Goal: Information Seeking & Learning: Learn about a topic

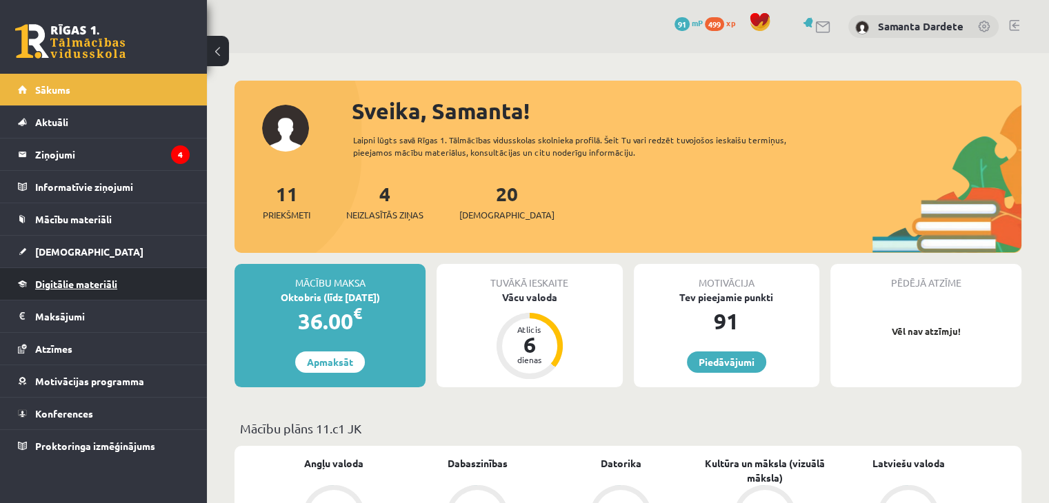
click at [114, 281] on span "Digitālie materiāli" at bounding box center [76, 284] width 82 height 12
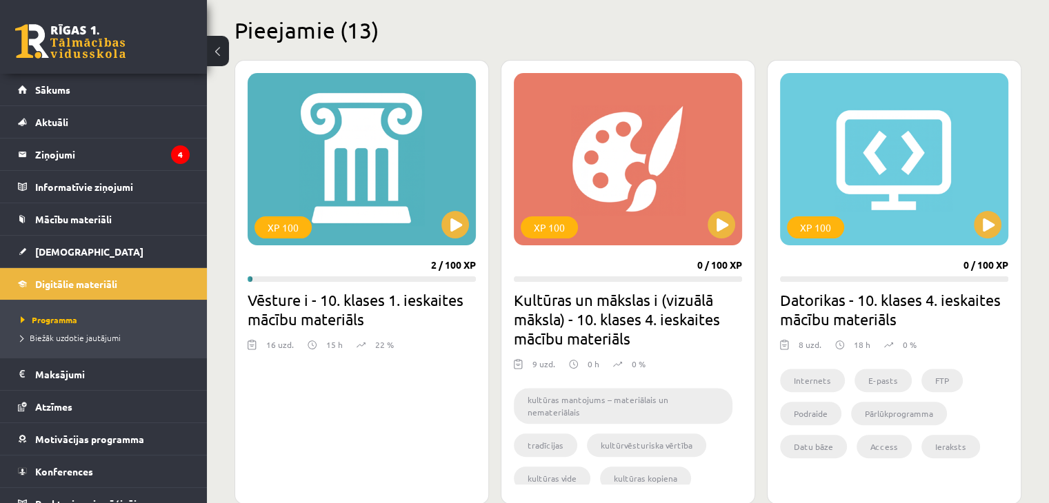
scroll to position [332, 0]
click at [456, 221] on button at bounding box center [455, 226] width 28 height 28
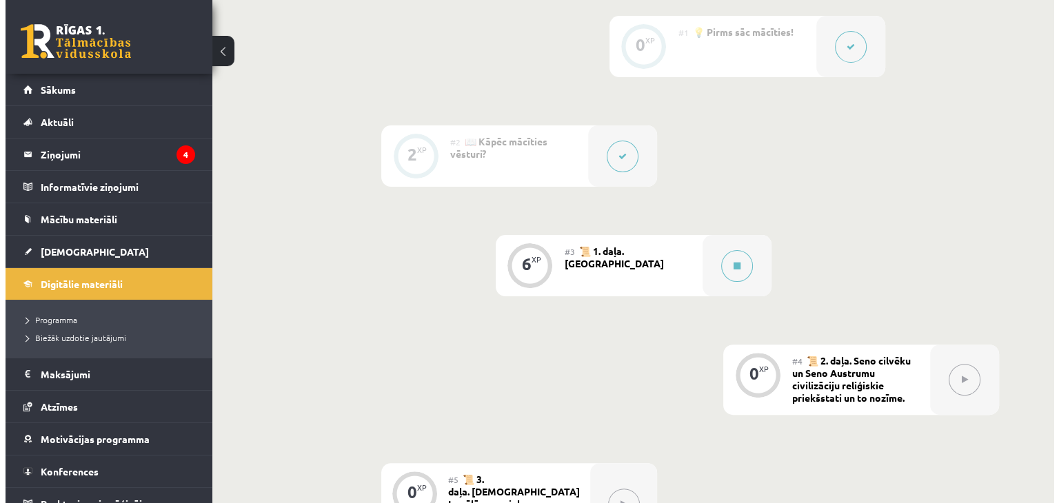
scroll to position [359, 0]
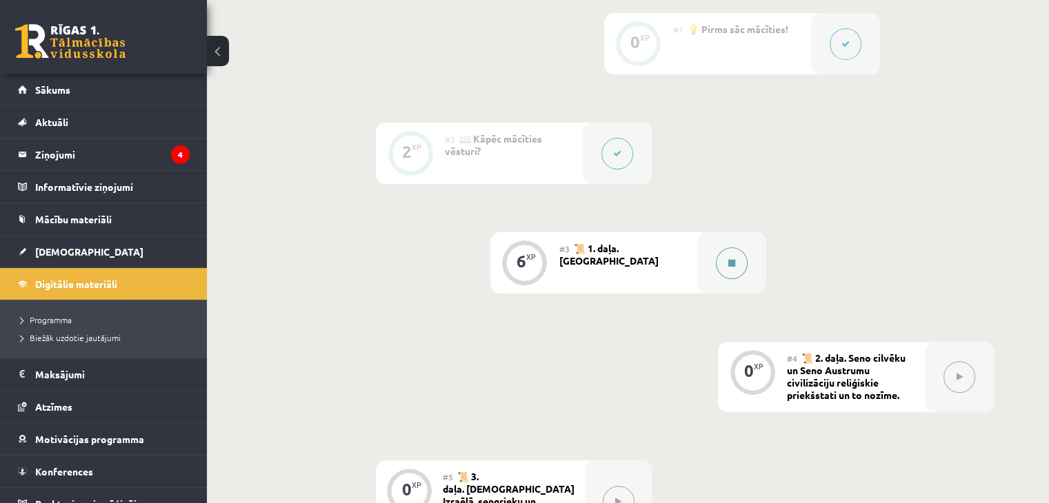
click at [697, 279] on div at bounding box center [731, 262] width 69 height 61
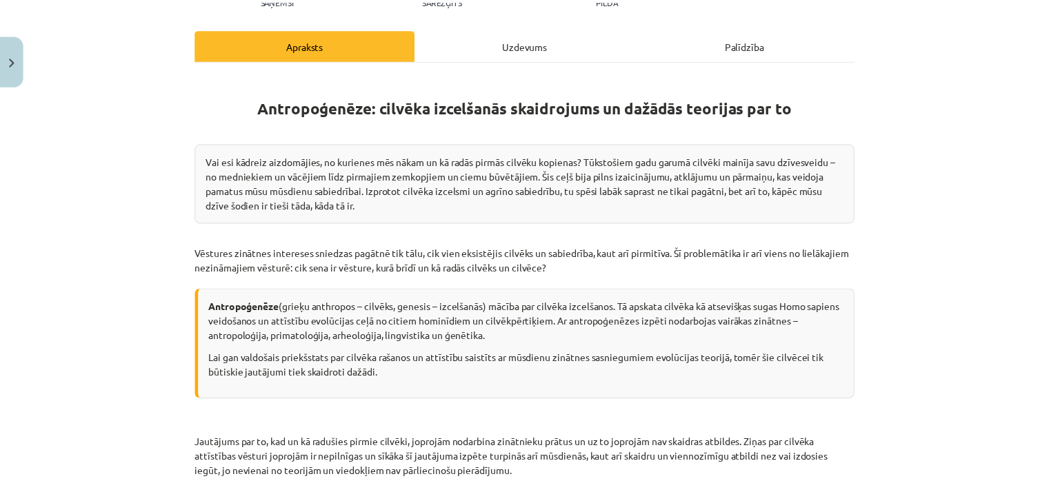
scroll to position [218, 0]
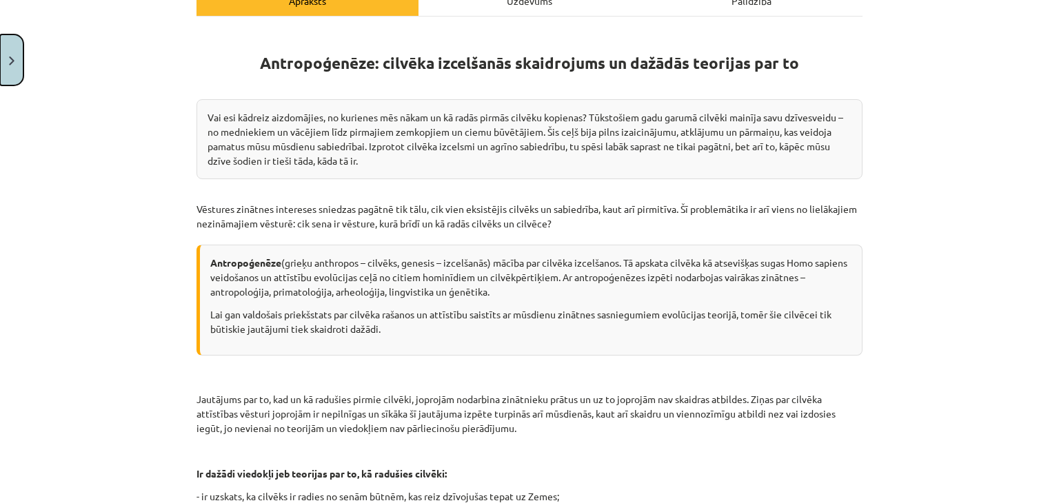
click at [12, 60] on img "Close" at bounding box center [12, 61] width 6 height 9
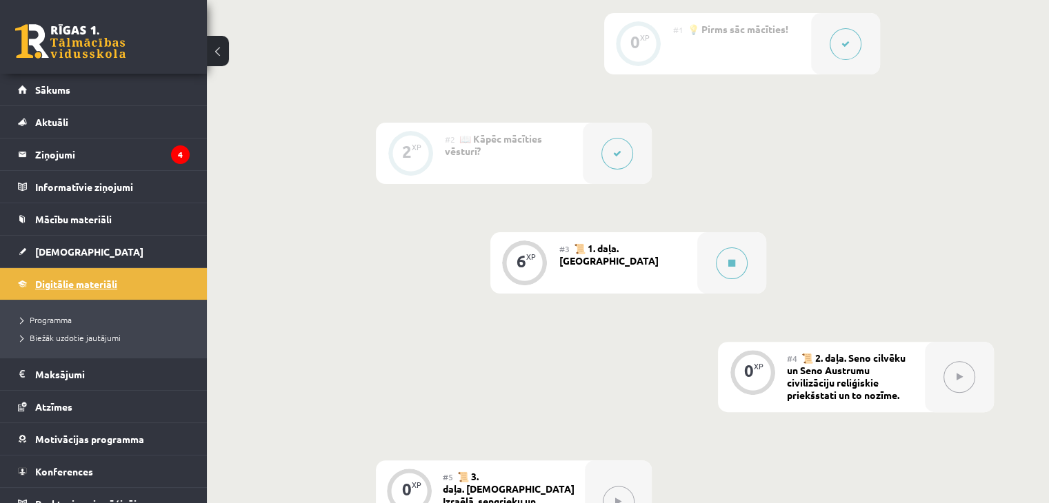
click at [124, 286] on link "Digitālie materiāli" at bounding box center [104, 284] width 172 height 32
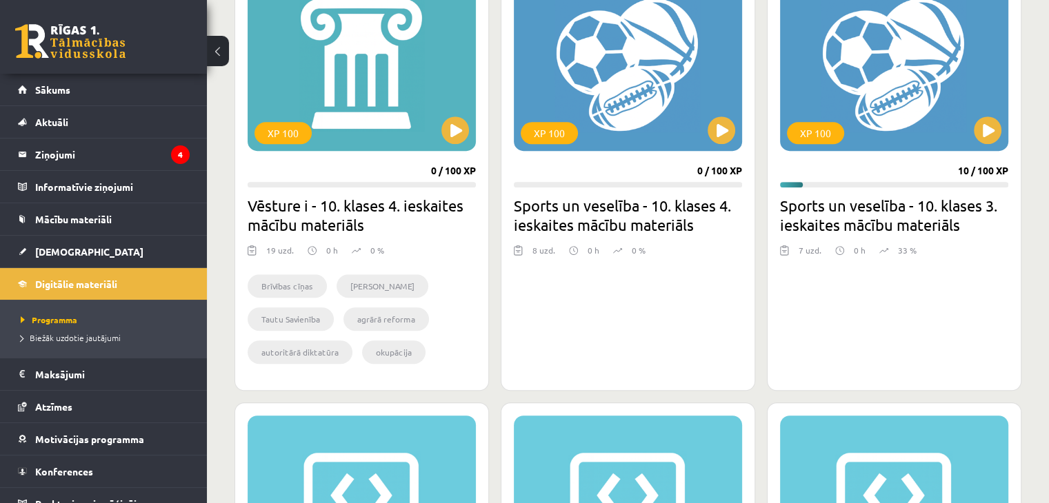
scroll to position [881, 0]
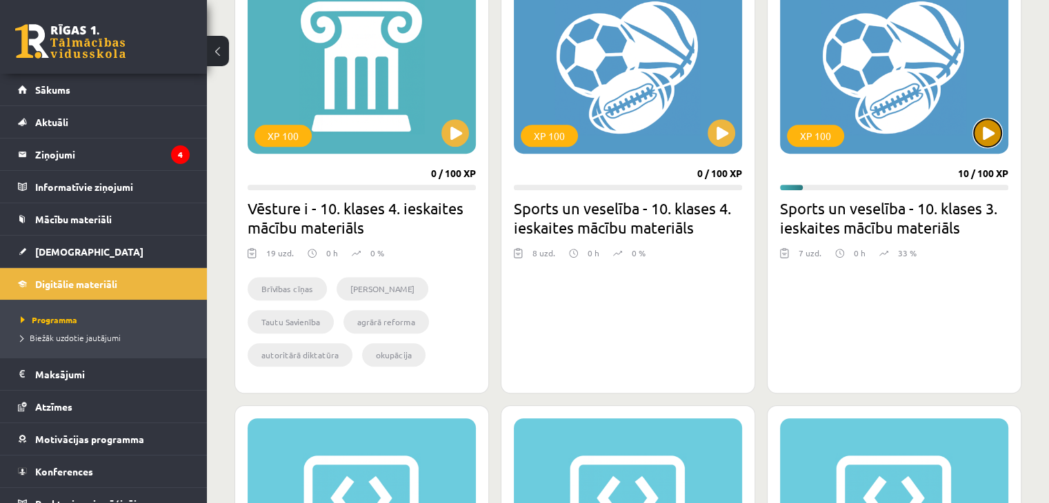
click at [984, 130] on button at bounding box center [988, 133] width 28 height 28
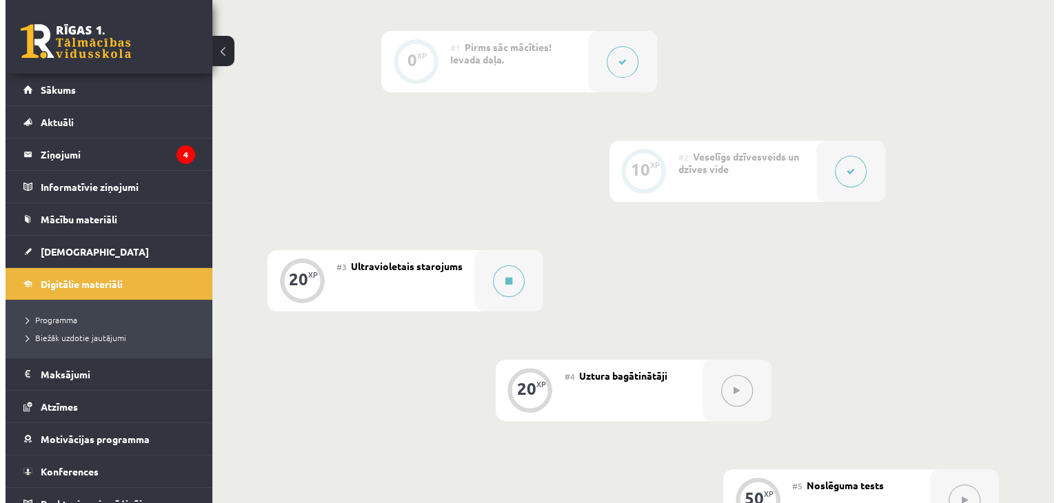
scroll to position [342, 0]
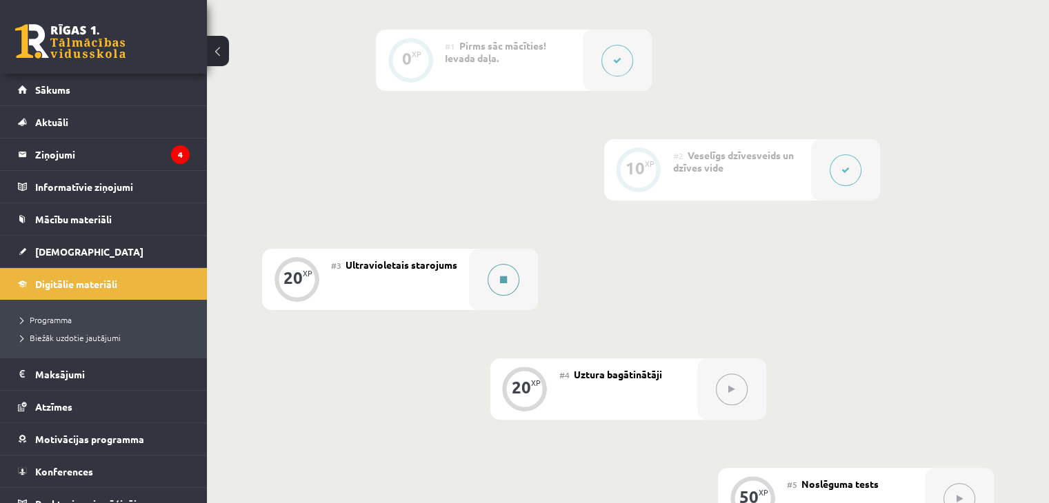
click at [505, 270] on button at bounding box center [503, 280] width 32 height 32
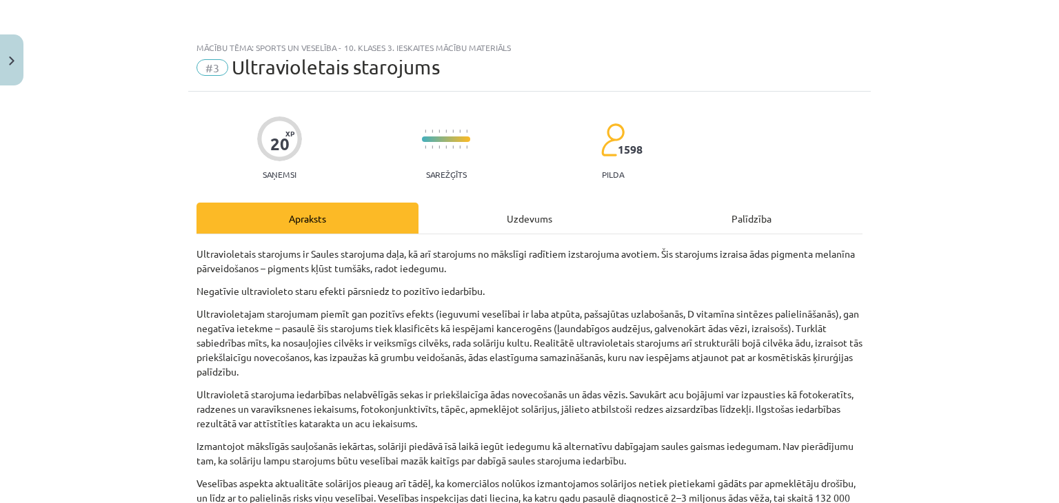
click at [506, 213] on div "Uzdevums" at bounding box center [530, 218] width 222 height 31
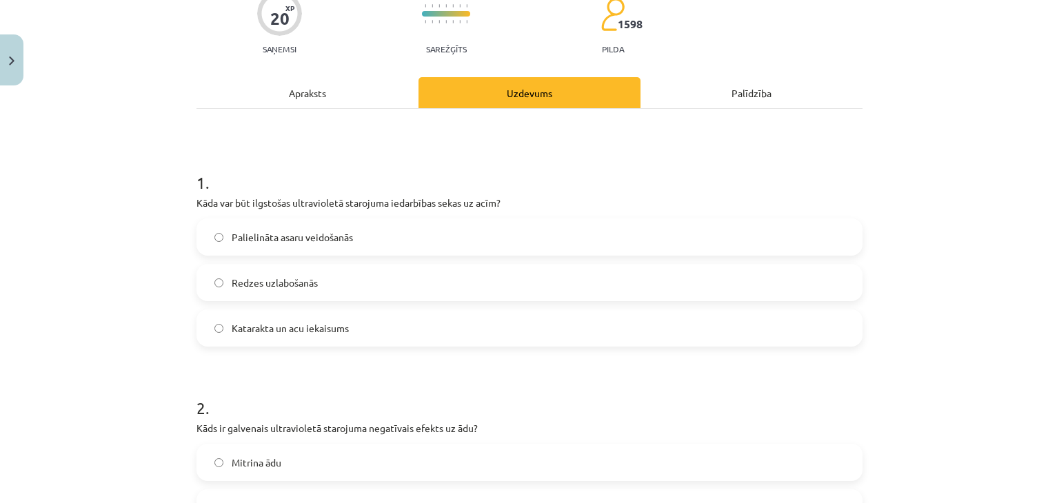
scroll to position [125, 0]
click at [314, 90] on div "Apraksts" at bounding box center [308, 93] width 222 height 31
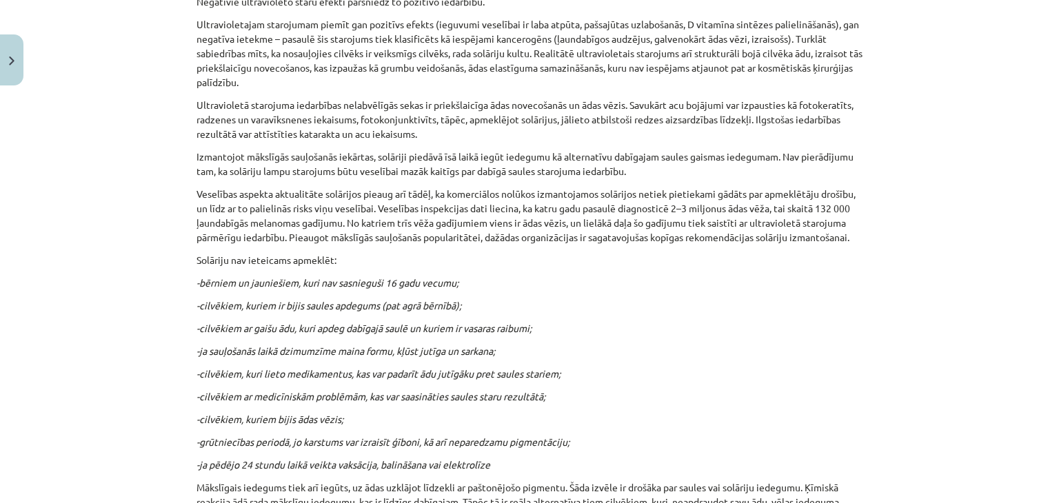
scroll to position [291, 0]
click at [352, 352] on icon "-ja sauļošanās laikā dzimumzīme maina formu, kļūst jutīga un sarkana;" at bounding box center [346, 349] width 299 height 12
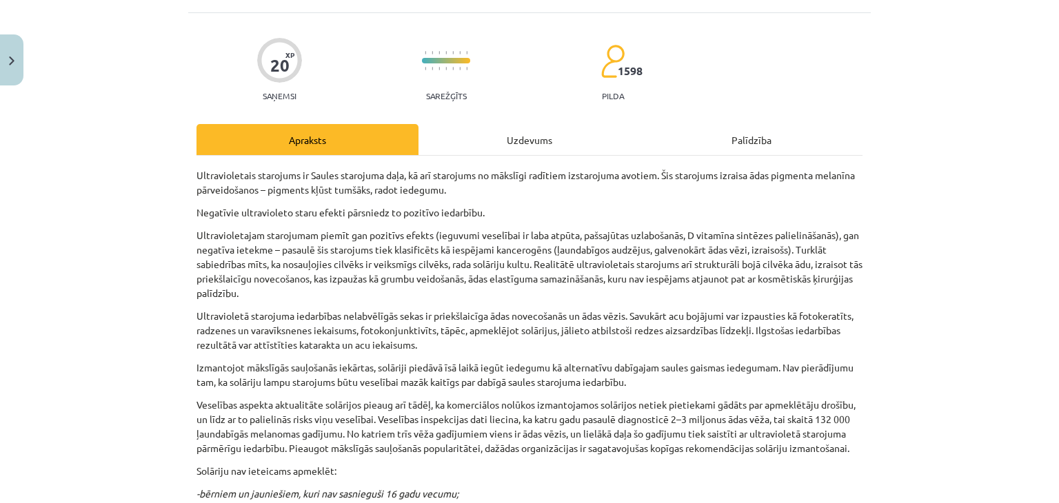
scroll to position [0, 0]
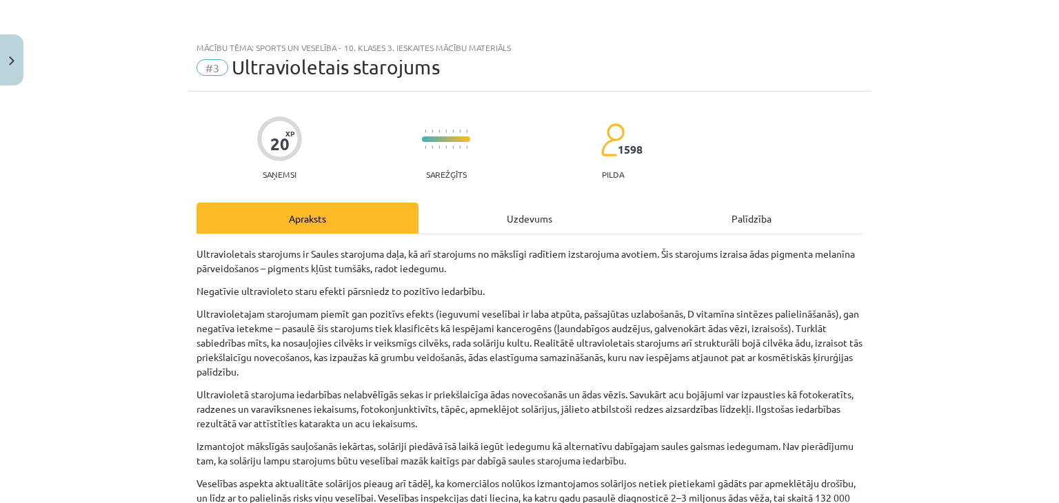
click at [507, 219] on div "Uzdevums" at bounding box center [530, 218] width 222 height 31
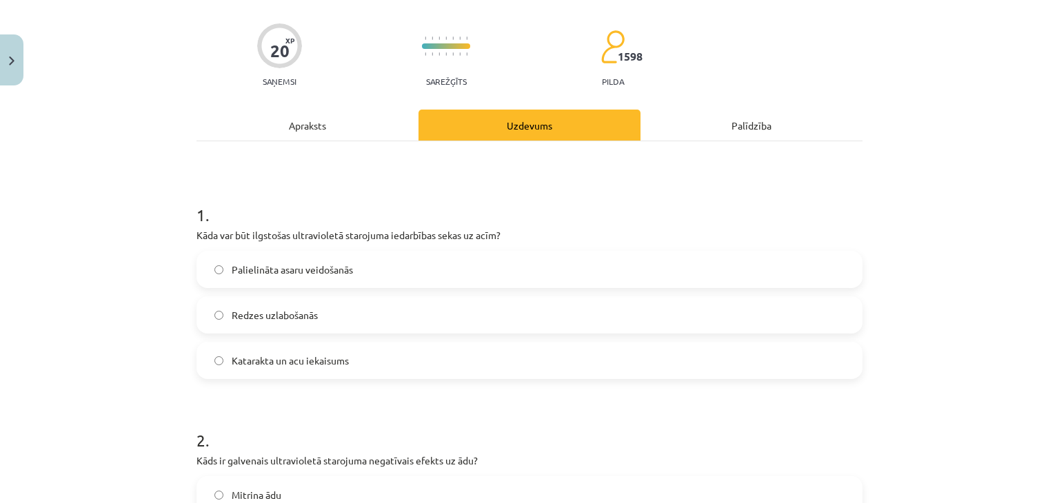
scroll to position [95, 0]
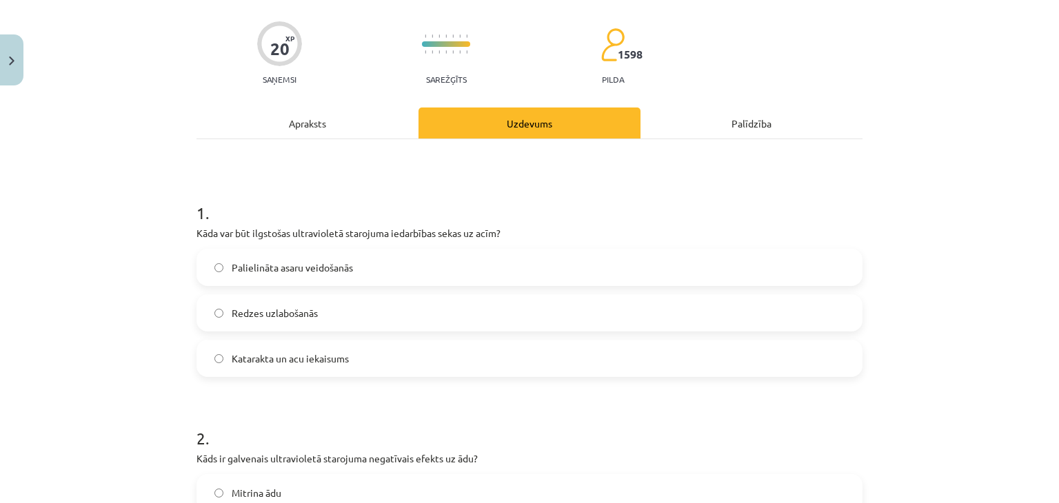
click at [300, 368] on label "Katarakta un acu iekaisums" at bounding box center [529, 358] width 663 height 34
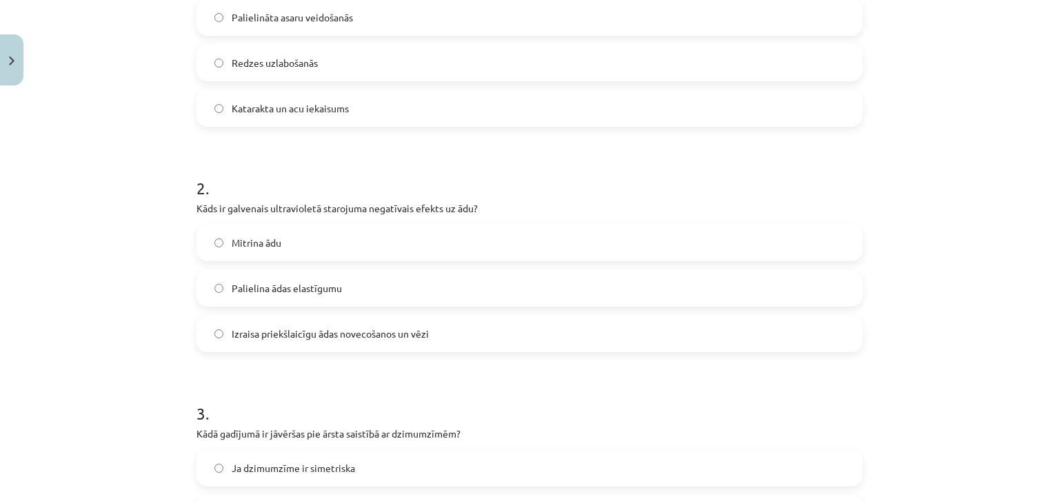
scroll to position [350, 0]
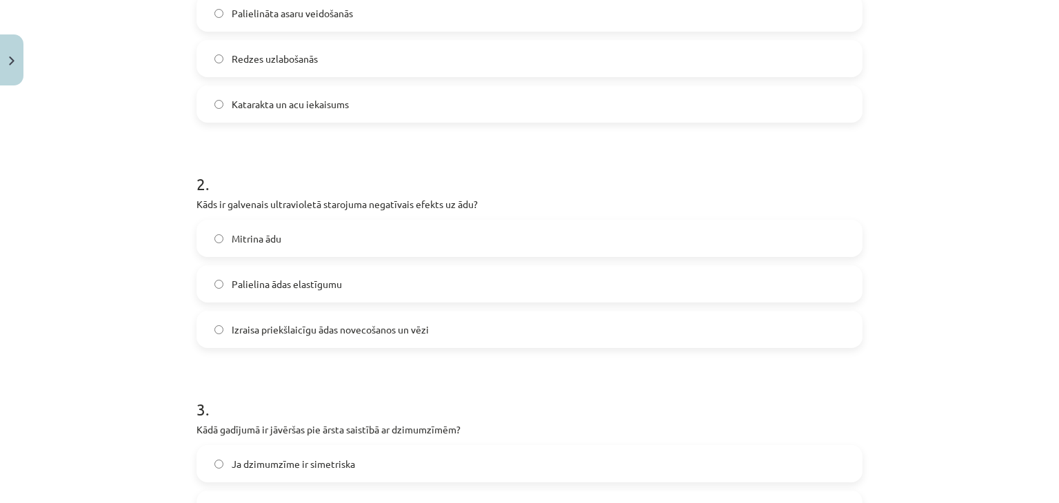
click at [303, 339] on label "Izraisa priekšlaicīgu ādas novecošanos un vēzi" at bounding box center [529, 329] width 663 height 34
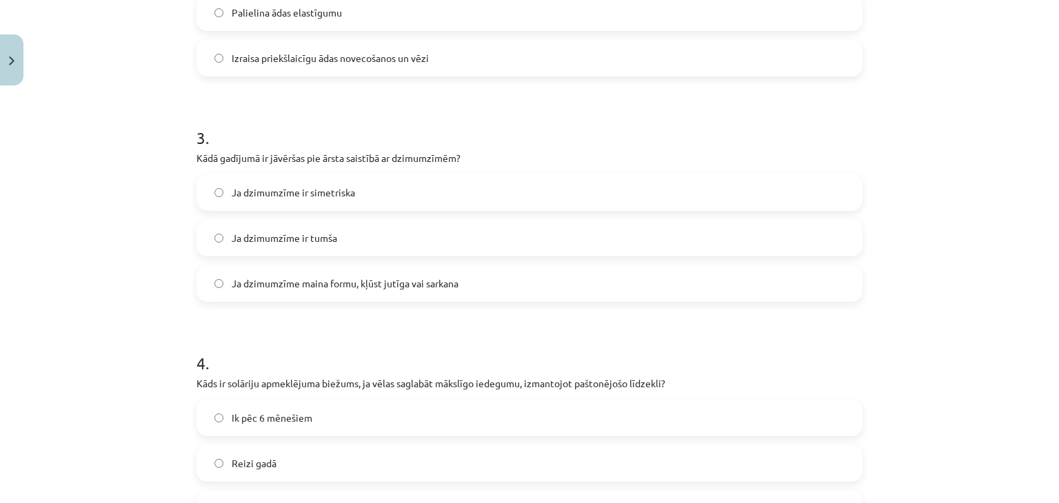
scroll to position [622, 0]
click at [298, 281] on span "Ja dzimumzīme maina formu, kļūst jutīga vai sarkana" at bounding box center [345, 283] width 227 height 14
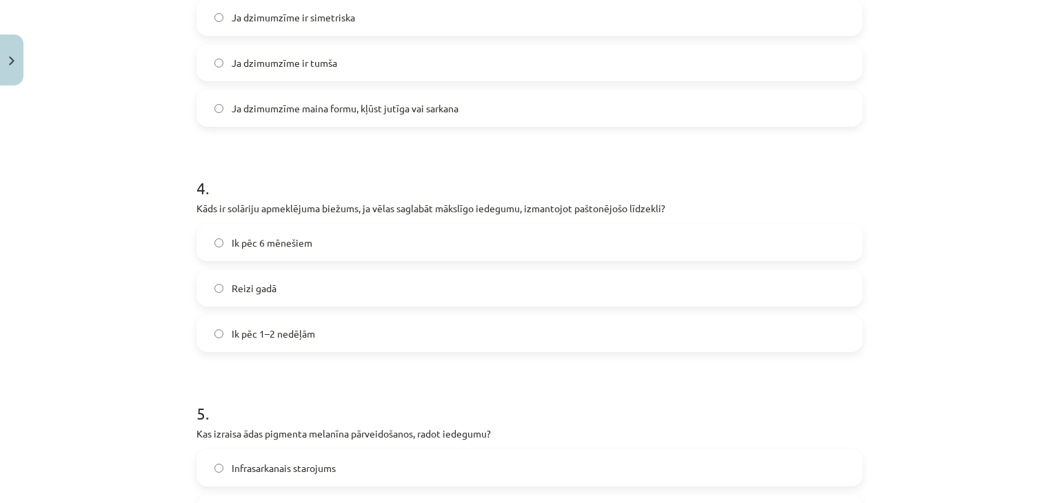
scroll to position [795, 0]
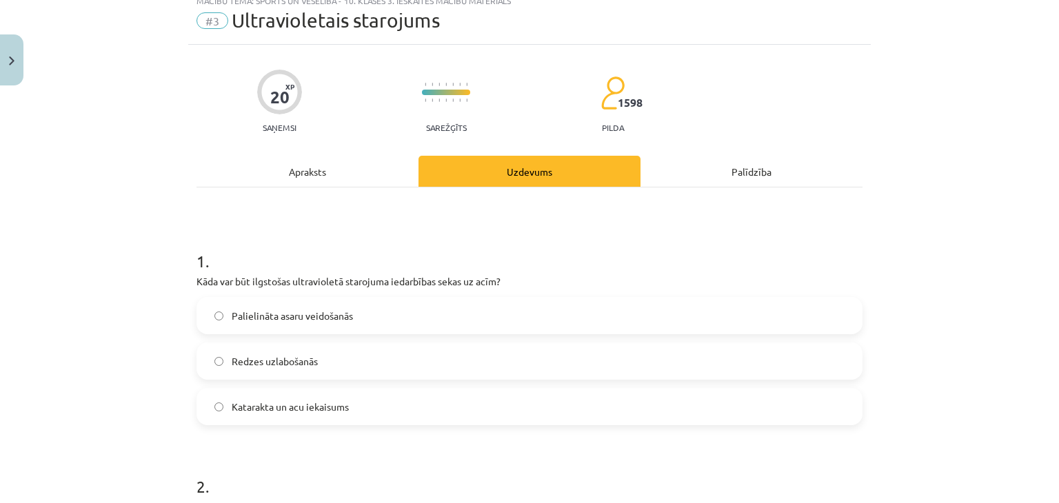
click at [320, 170] on div "Apraksts" at bounding box center [308, 171] width 222 height 31
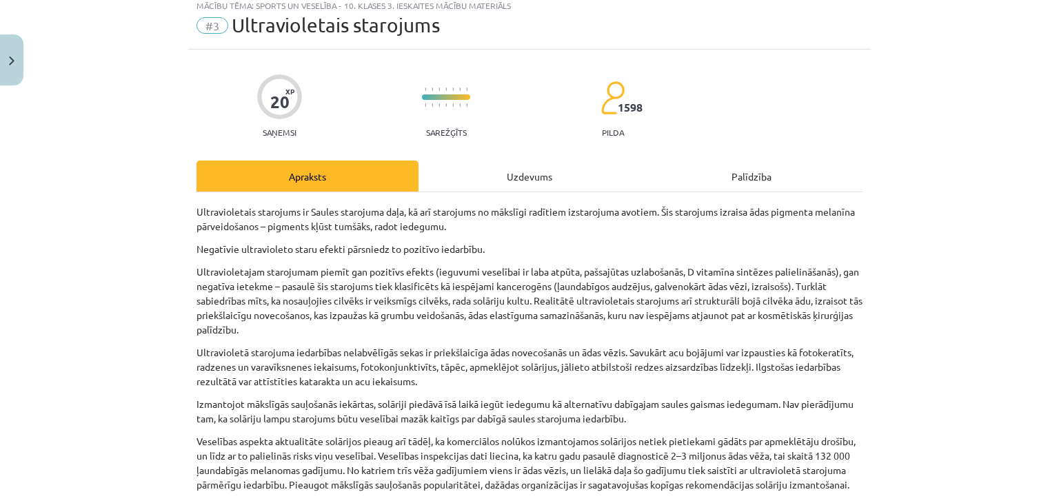
scroll to position [41, 0]
click at [536, 172] on div "Uzdevums" at bounding box center [530, 176] width 222 height 31
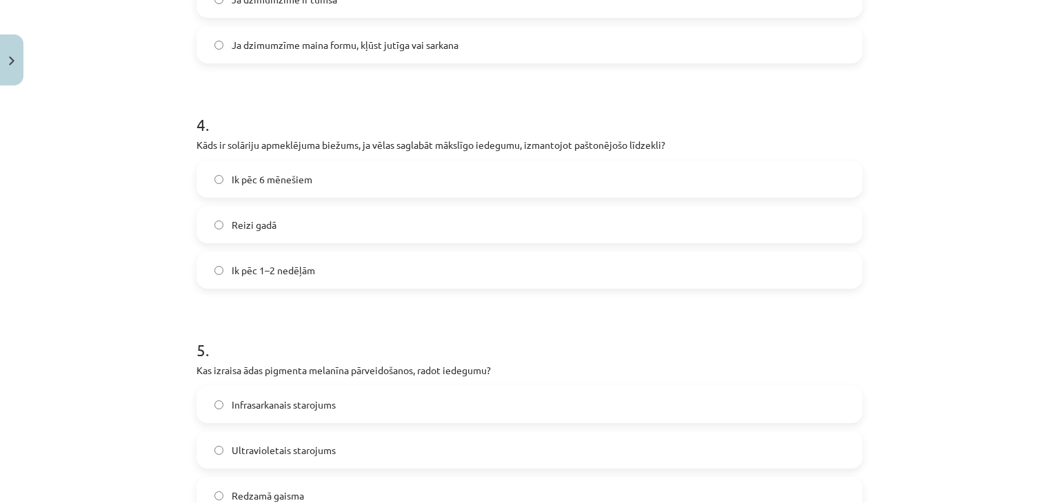
scroll to position [880, 0]
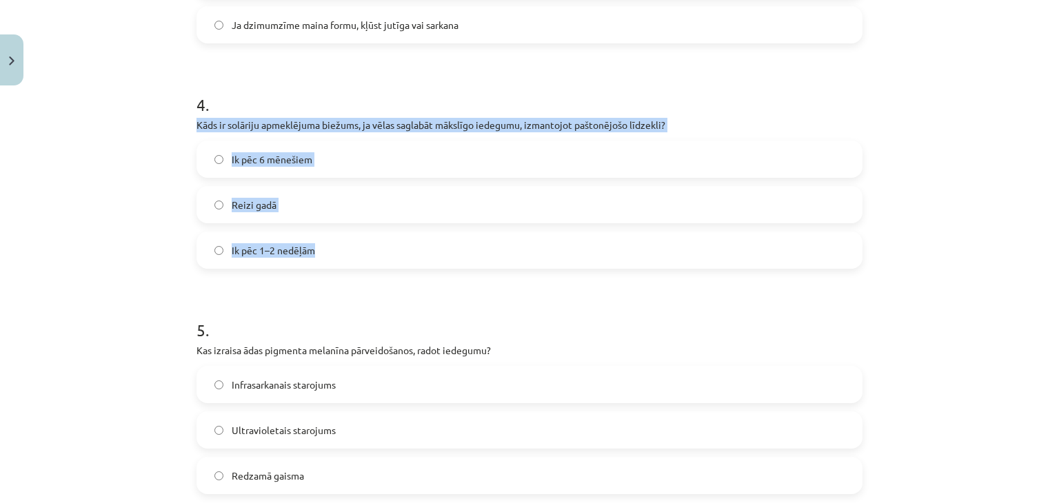
drag, startPoint x: 185, startPoint y: 124, endPoint x: 348, endPoint y: 254, distance: 208.5
click at [348, 254] on div "20 XP Saņemsi Sarežģīts 1598 pilda Apraksts Uzdevums Palīdzība 1 . Kāda var būt…" at bounding box center [529, 479] width 683 height 2535
copy div "Kāds ir solāriju apmeklējuma biežums, ja vēlas saglabāt mākslīgo iedegumu, izma…"
click at [233, 253] on span "Ik pēc 1–2 nedēļām" at bounding box center [273, 250] width 83 height 14
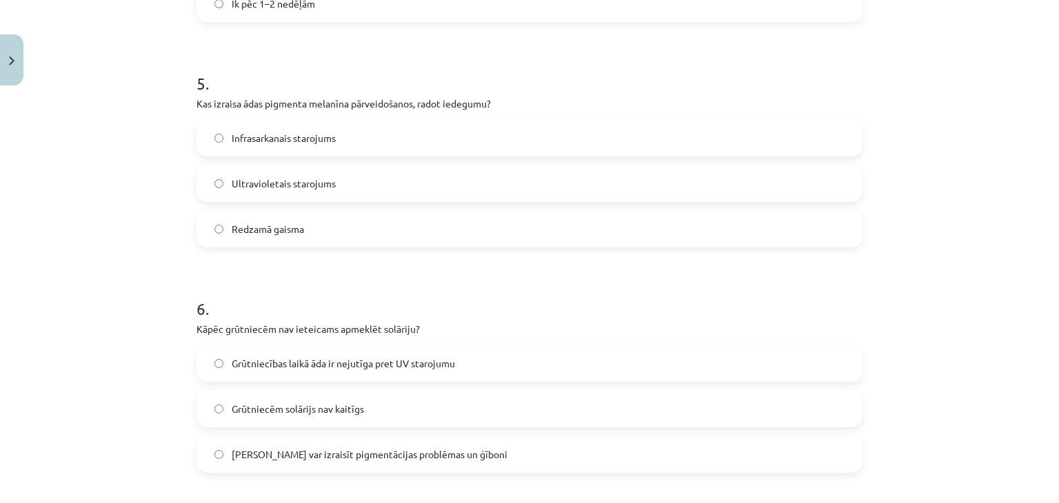
scroll to position [1129, 0]
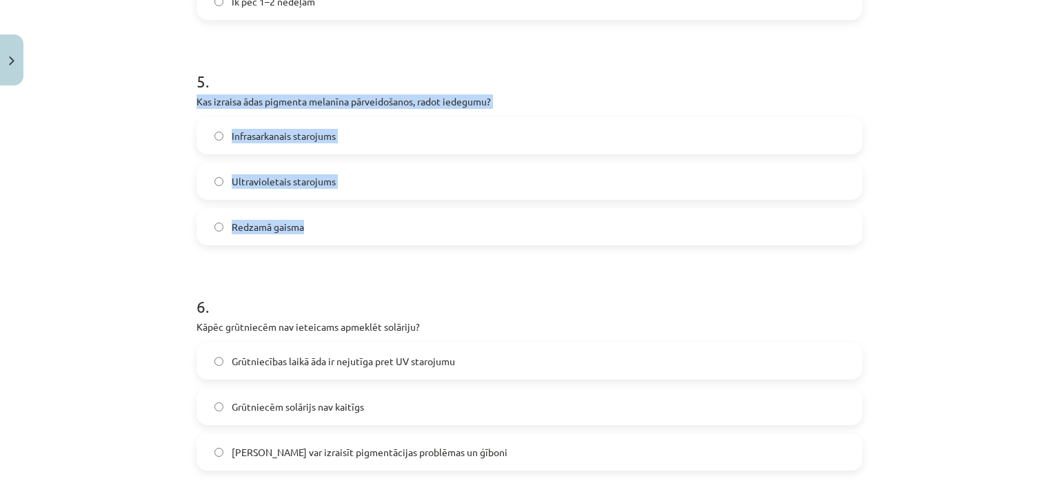
drag, startPoint x: 190, startPoint y: 103, endPoint x: 334, endPoint y: 229, distance: 191.0
click at [334, 229] on div "20 XP Saņemsi Sarežģīts 1598 pilda Apraksts Uzdevums Palīdzība 1 . Kāda var būt…" at bounding box center [529, 230] width 683 height 2535
copy div "Kas izraisa ādas pigmenta melanīna pārveidošanos, radot iedegumu? Infrasarkanai…"
click at [301, 177] on span "Ultravioletais starojums" at bounding box center [284, 181] width 104 height 14
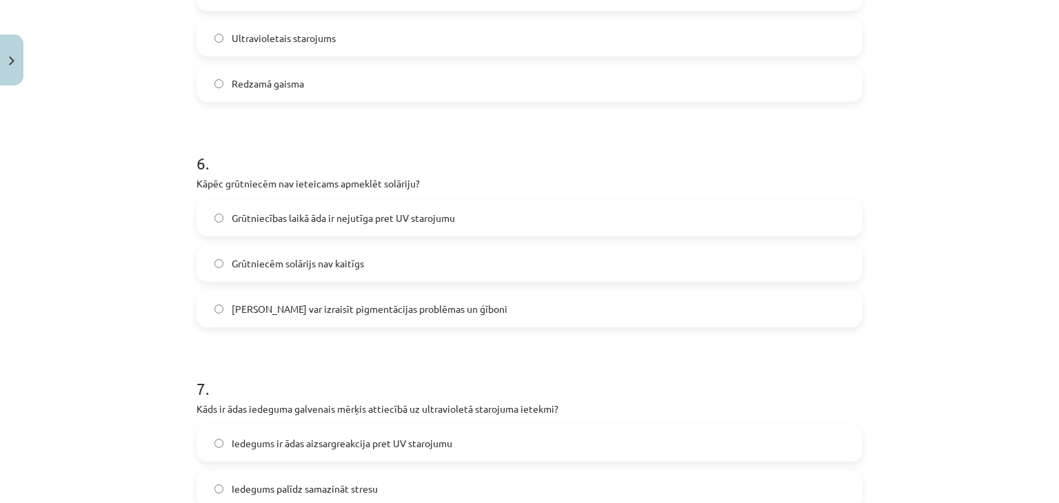
scroll to position [1275, 0]
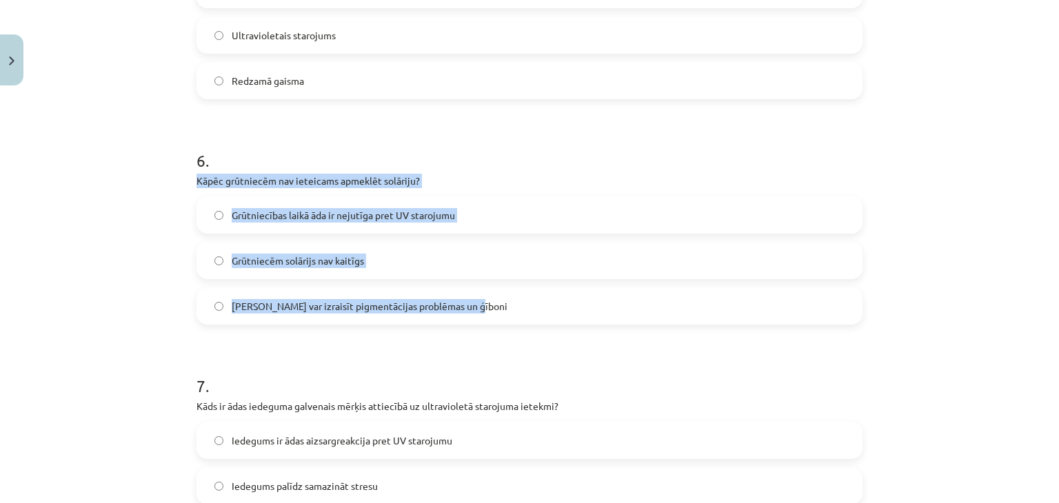
drag, startPoint x: 188, startPoint y: 178, endPoint x: 516, endPoint y: 308, distance: 352.9
click at [516, 308] on div "20 XP Saņemsi Sarežģīts 1598 pilda Apraksts Uzdevums Palīdzība 1 . Kāda var būt…" at bounding box center [529, 84] width 683 height 2535
copy div "Kāpēc grūtniecēm nav ieteicams apmeklēt solāriju? Grūtniecības laikā āda ir nej…"
click at [379, 315] on label "Solārijs var izraisīt pigmentācijas problēmas un ģīboni" at bounding box center [529, 306] width 663 height 34
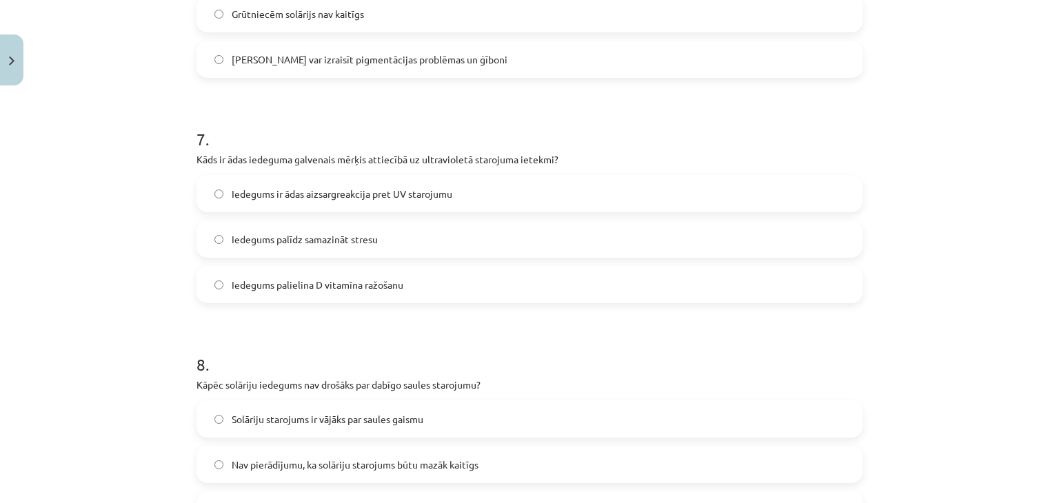
scroll to position [1520, 0]
click at [403, 200] on span "Iedegums ir ādas aizsargreakcija pret UV starojumu" at bounding box center [342, 195] width 221 height 14
click at [456, 199] on label "Iedegums ir ādas aizsargreakcija pret UV starojumu" at bounding box center [529, 195] width 663 height 34
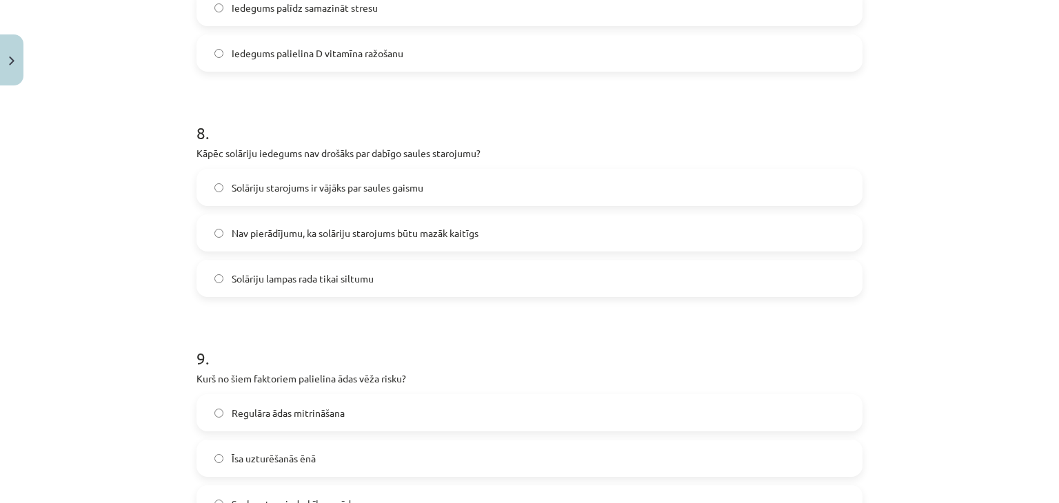
scroll to position [1753, 0]
click at [449, 222] on label "Nav pierādījumu, ka solāriju starojums būtu mazāk kaitīgs" at bounding box center [529, 234] width 663 height 34
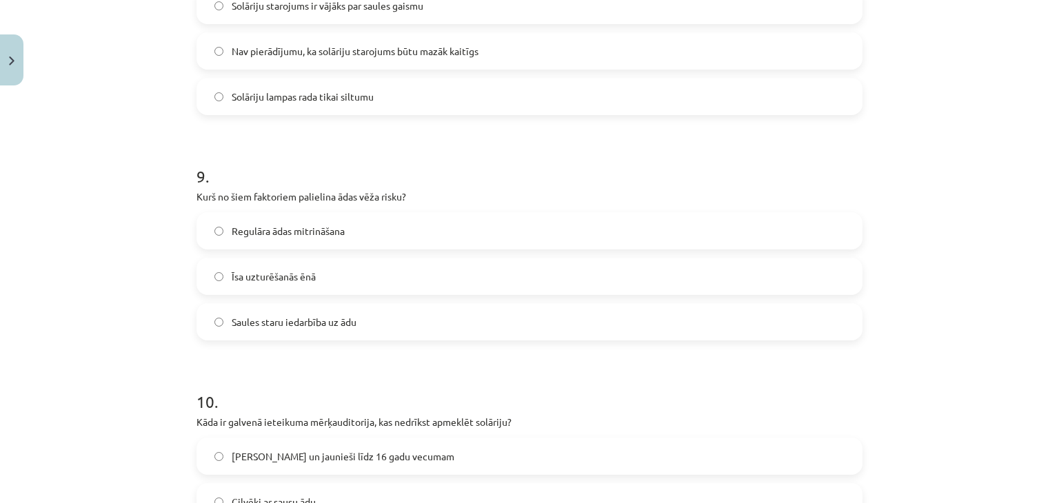
scroll to position [1936, 0]
click at [306, 331] on label "Saules staru iedarbība uz ādu" at bounding box center [529, 321] width 663 height 34
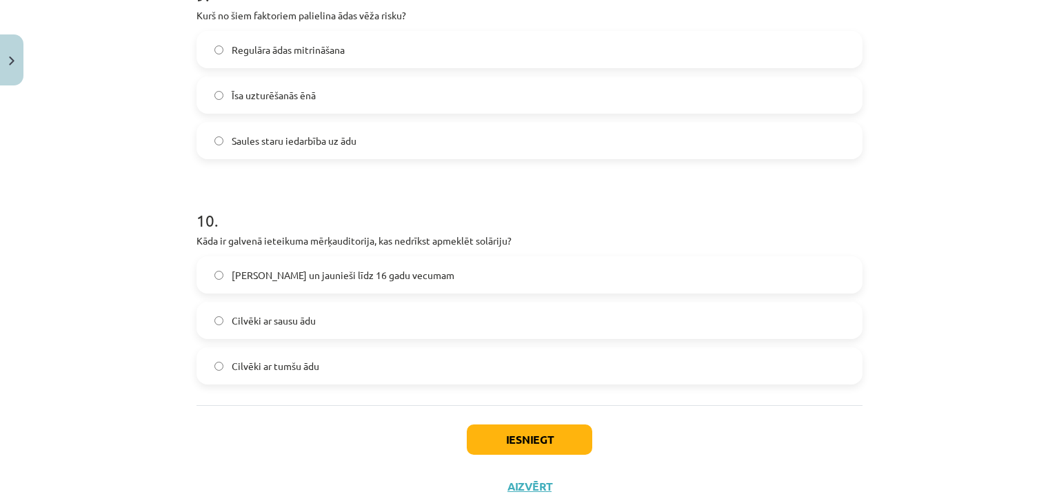
scroll to position [2121, 0]
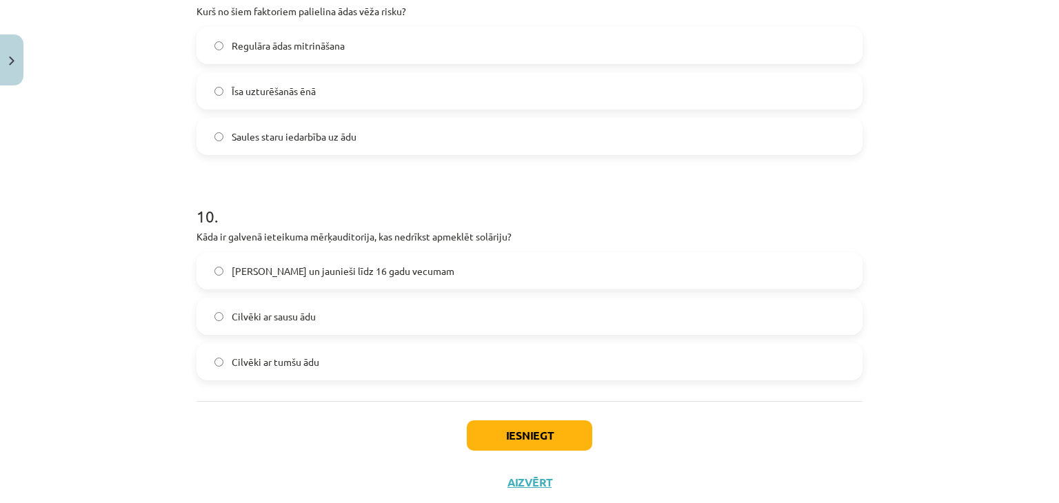
click at [350, 272] on span "Bērni un jaunieši līdz 16 gadu vecumam" at bounding box center [343, 271] width 223 height 14
click at [488, 434] on button "Iesniegt" at bounding box center [529, 436] width 125 height 30
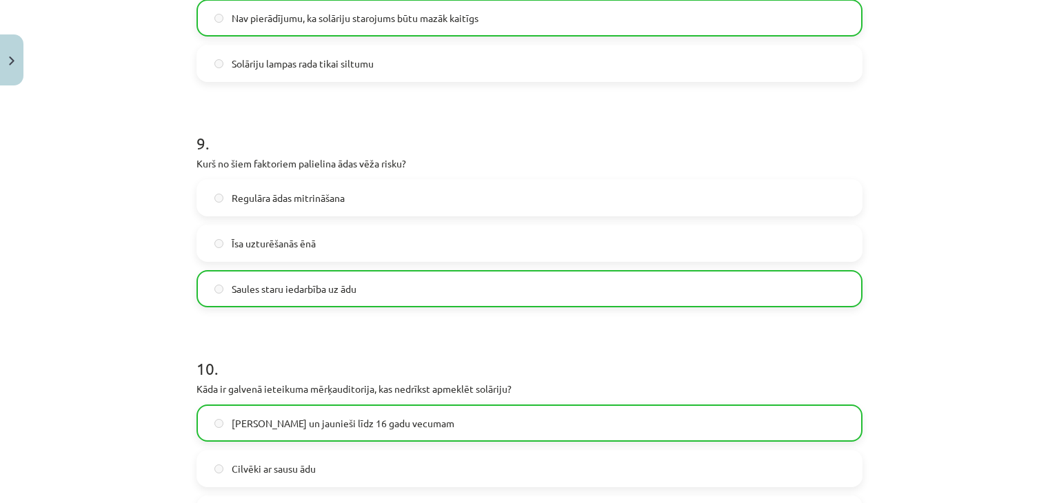
scroll to position [2201, 0]
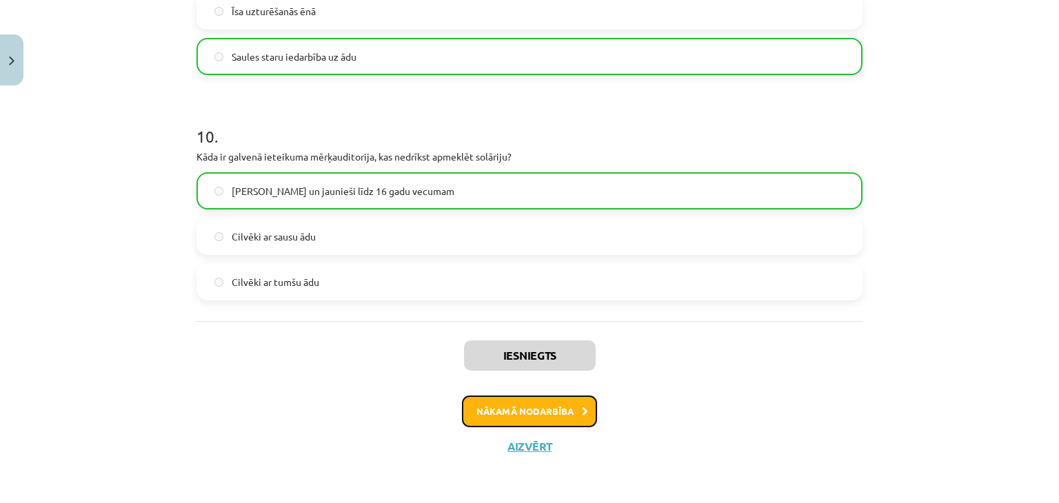
click at [530, 417] on button "Nākamā nodarbība" at bounding box center [529, 412] width 135 height 32
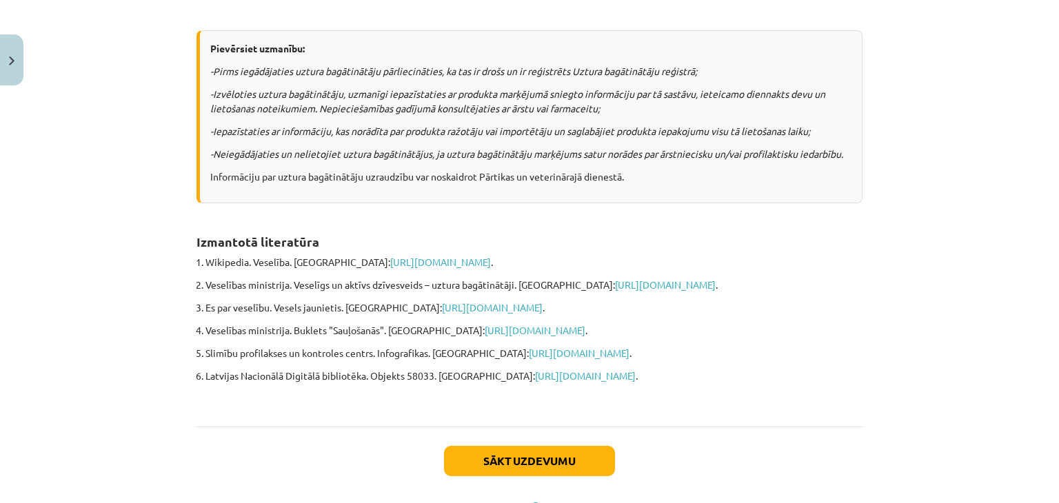
scroll to position [996, 0]
click at [526, 476] on button "Sākt uzdevumu" at bounding box center [529, 460] width 171 height 30
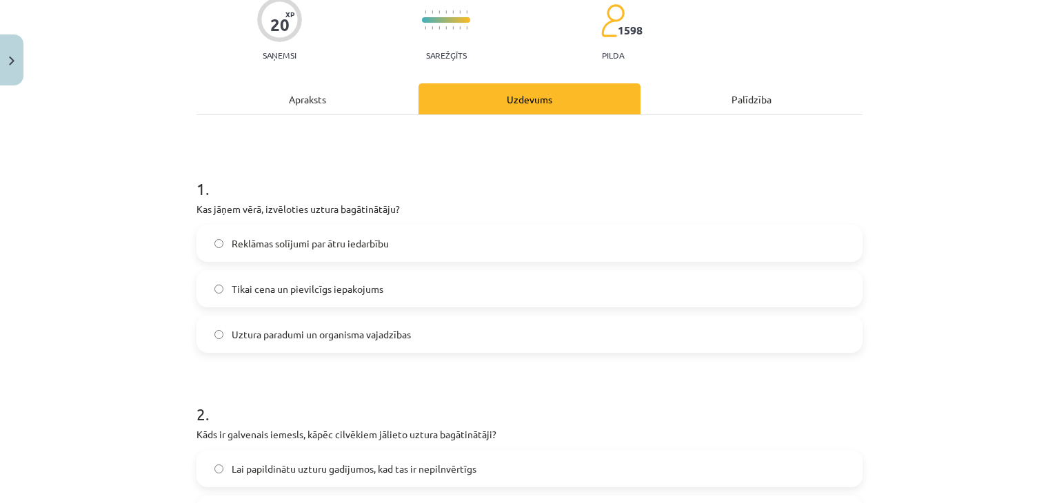
scroll to position [131, 0]
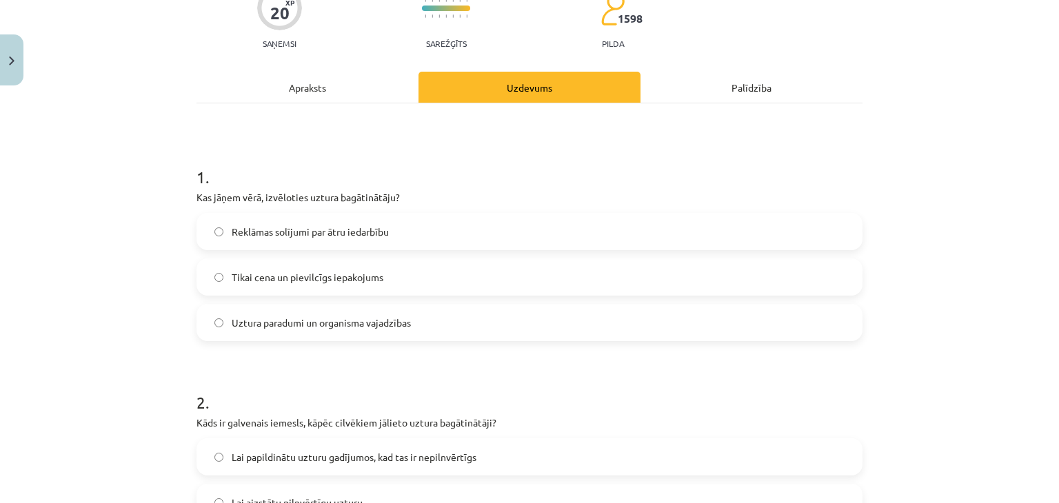
click at [277, 332] on label "Uztura paradumi un organisma vajadzības" at bounding box center [529, 322] width 663 height 34
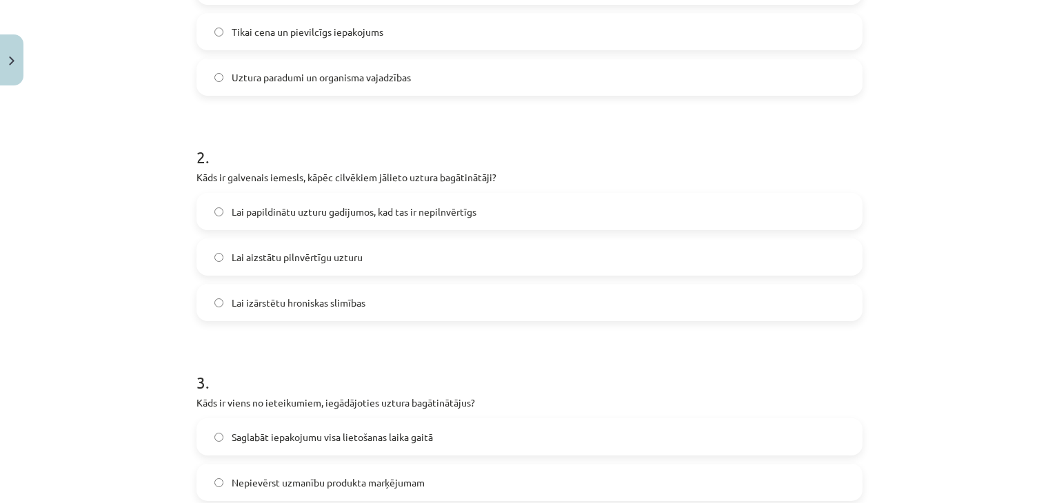
scroll to position [377, 0]
click at [321, 213] on span "Lai papildinātu uzturu gadījumos, kad tas ir nepilnvērtīgs" at bounding box center [354, 211] width 245 height 14
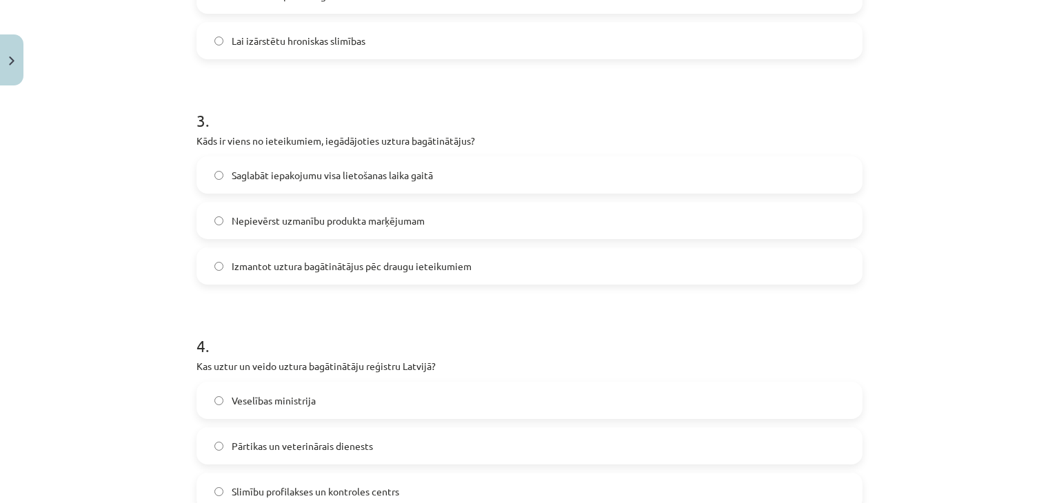
scroll to position [639, 0]
click at [364, 174] on span "Saglabāt iepakojumu visa lietošanas laika gaitā" at bounding box center [332, 175] width 201 height 14
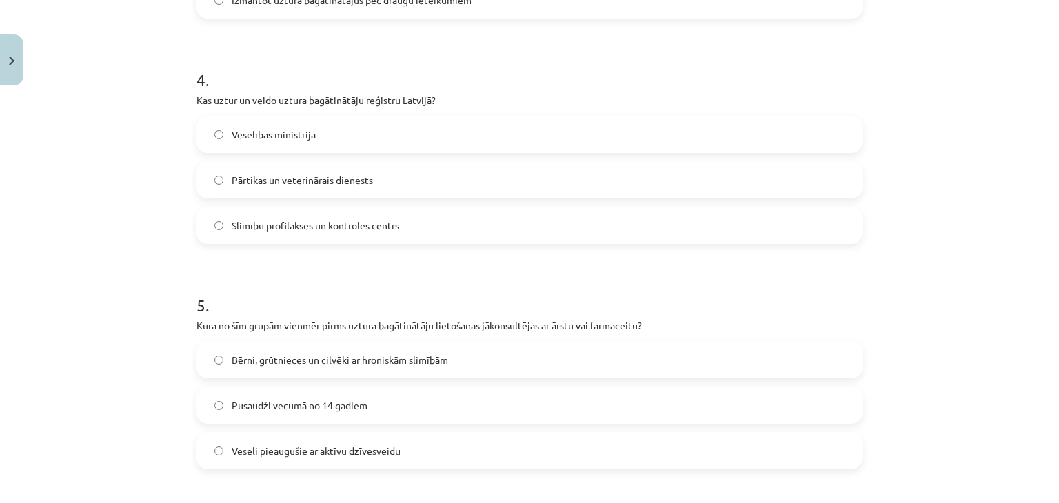
scroll to position [905, 0]
click at [285, 170] on label "Pārtikas un veterinārais dienests" at bounding box center [529, 179] width 663 height 34
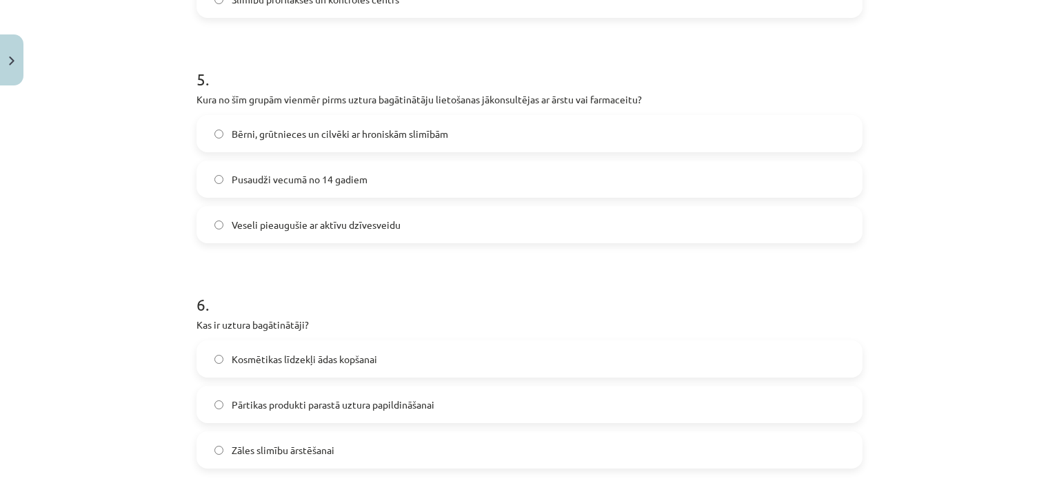
scroll to position [1132, 0]
click at [340, 129] on span "Bērni, grūtnieces un cilvēki ar hroniskām slimībām" at bounding box center [340, 132] width 217 height 14
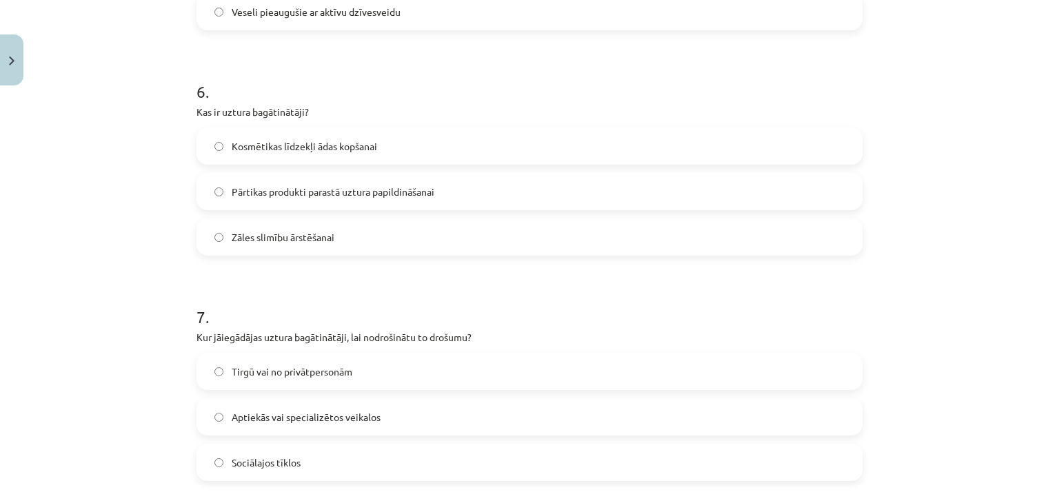
scroll to position [1345, 0]
click at [363, 196] on span "Pārtikas produkti parastā uztura papildināšanai" at bounding box center [333, 191] width 203 height 14
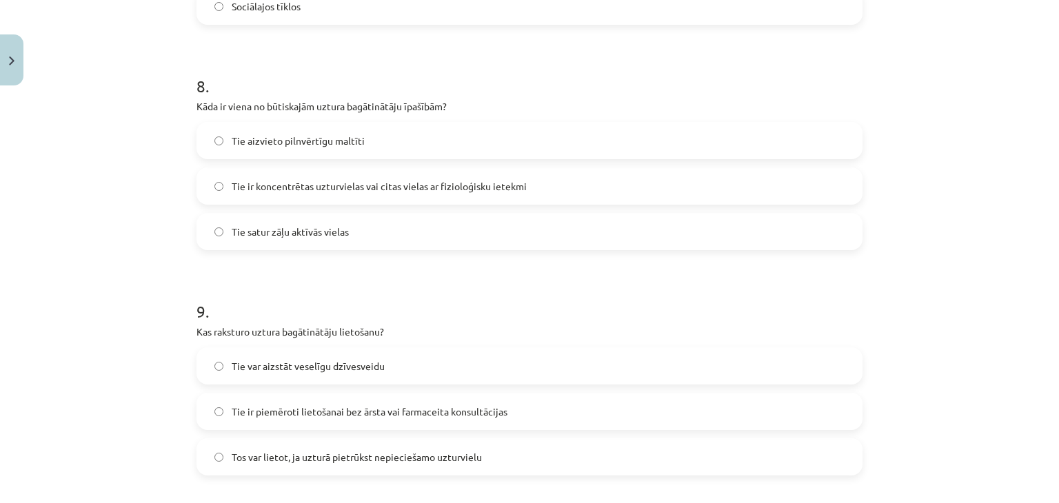
scroll to position [1802, 0]
click at [403, 182] on span "Tie ir koncentrētas uzturvielas vai citas vielas ar fizioloģisku ietekmi" at bounding box center [379, 185] width 295 height 14
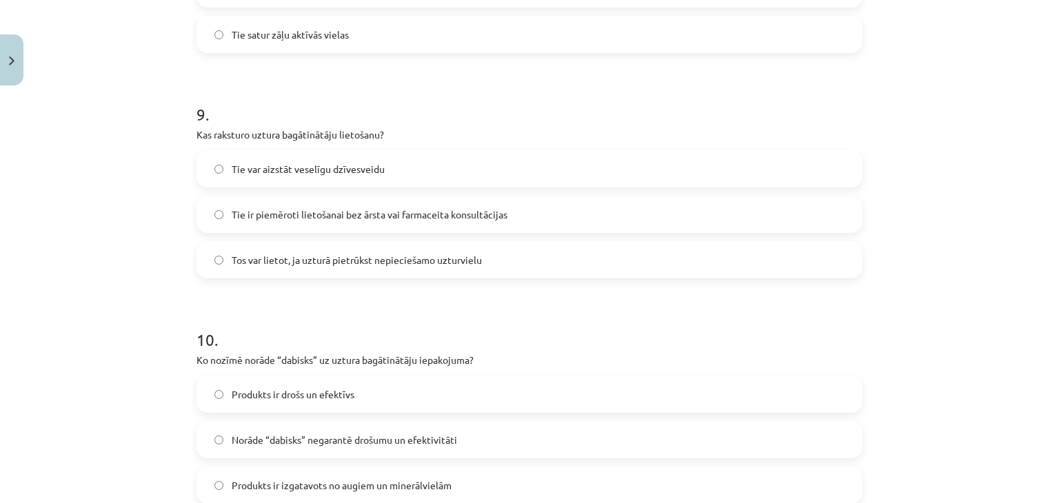
scroll to position [2003, 0]
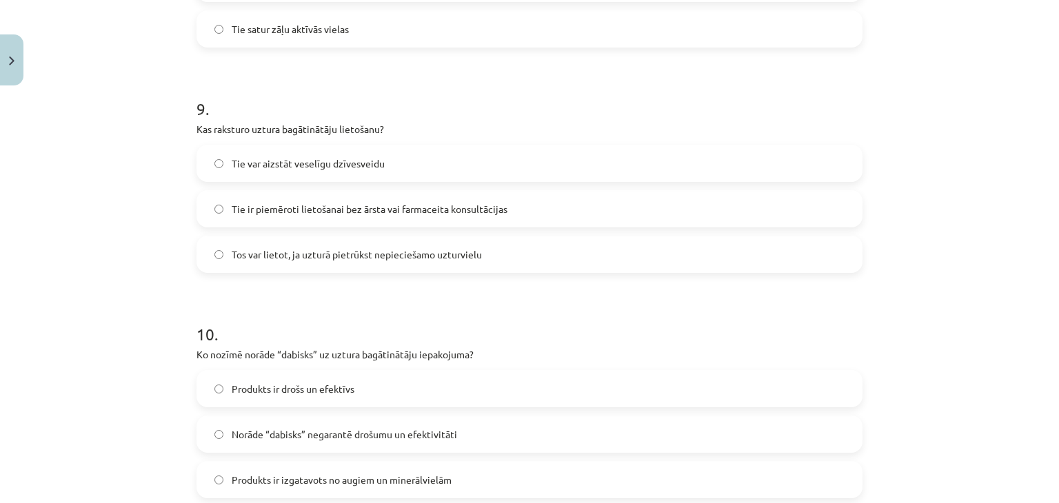
click at [345, 261] on label "Tos var lietot, ja uzturā pietrūkst nepieciešamo uzturvielu" at bounding box center [529, 254] width 663 height 34
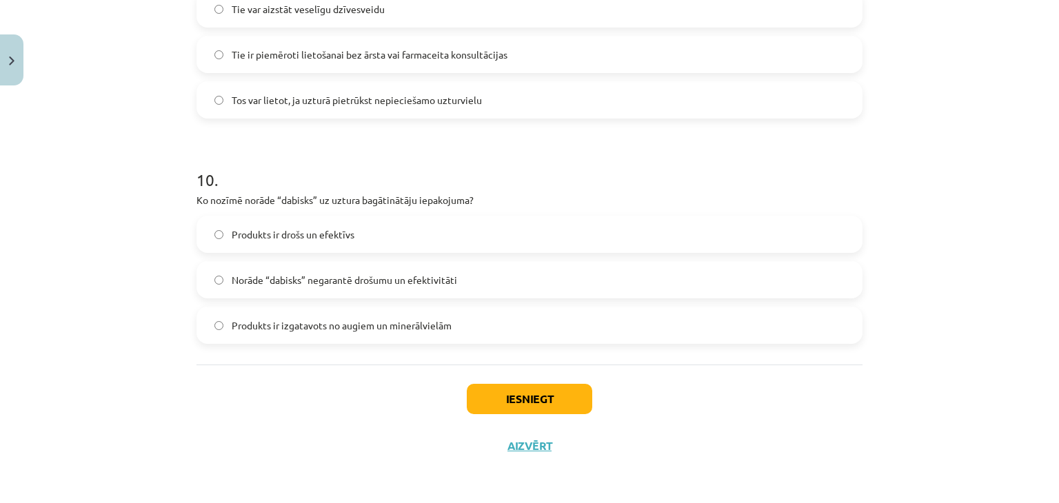
scroll to position [2157, 0]
click at [323, 325] on span "Produkts ir izgatavots no augiem un minerālvielām" at bounding box center [342, 326] width 220 height 14
click at [493, 401] on button "Iesniegt" at bounding box center [529, 400] width 125 height 30
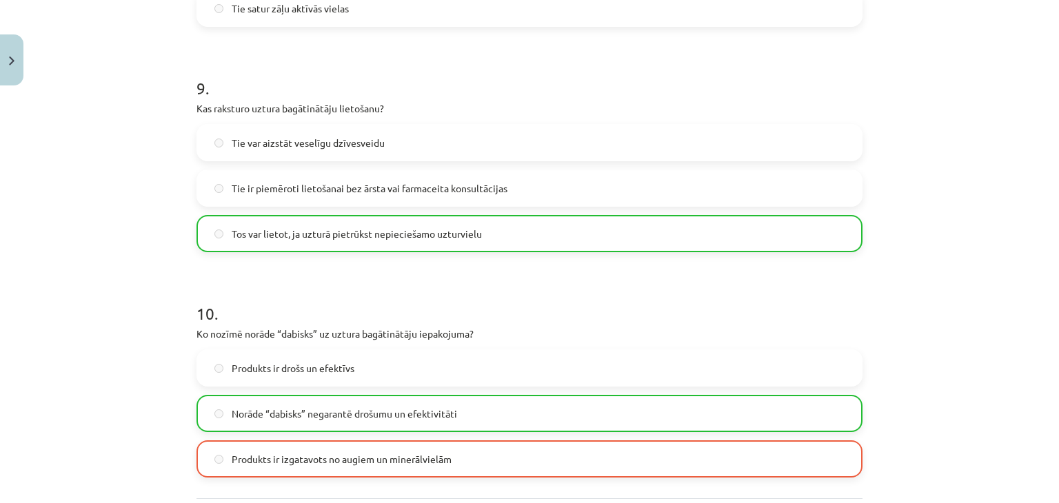
scroll to position [2201, 0]
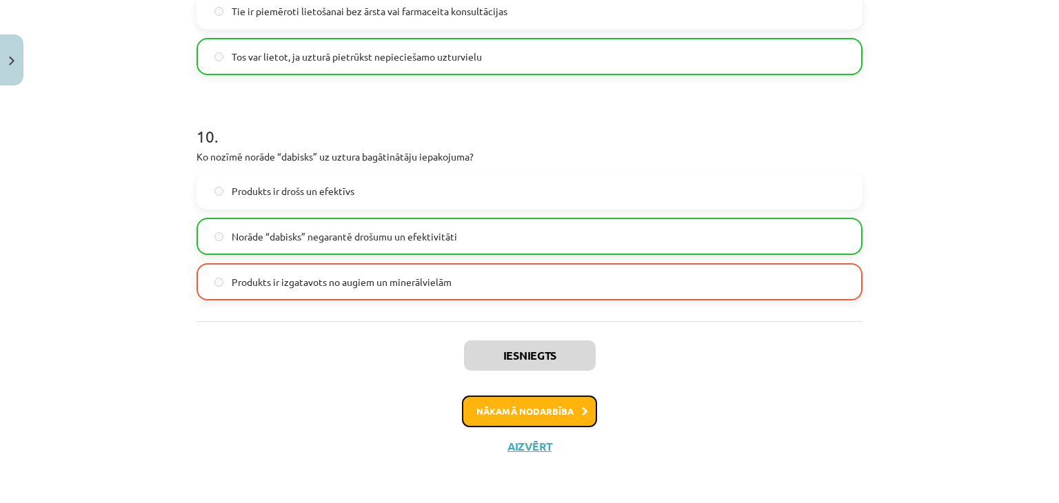
click at [514, 410] on button "Nākamā nodarbība" at bounding box center [529, 412] width 135 height 32
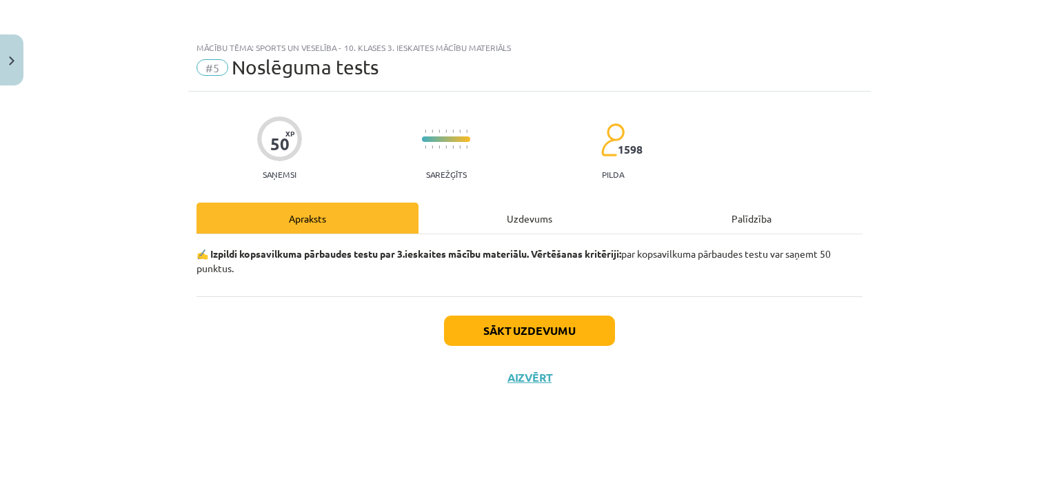
scroll to position [0, 0]
click at [543, 378] on button "Aizvērt" at bounding box center [529, 378] width 52 height 14
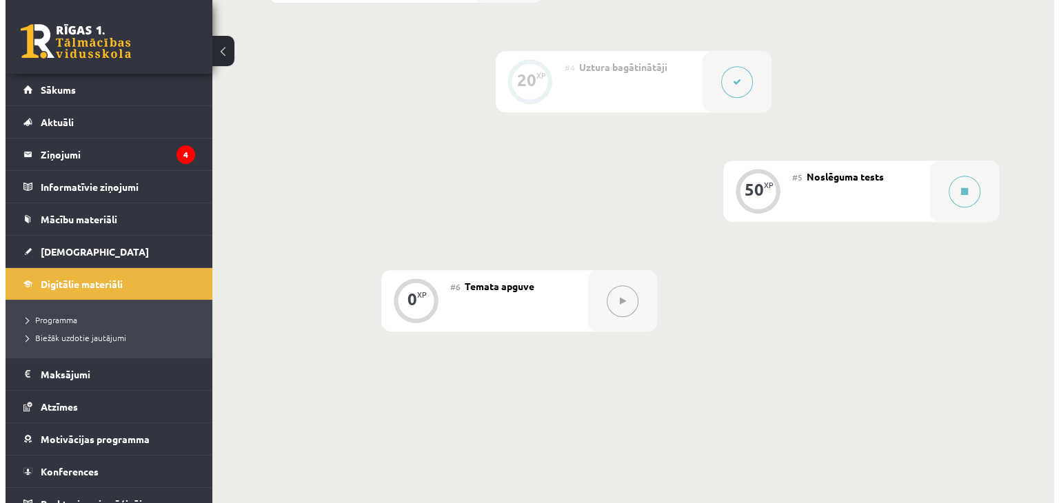
scroll to position [650, 0]
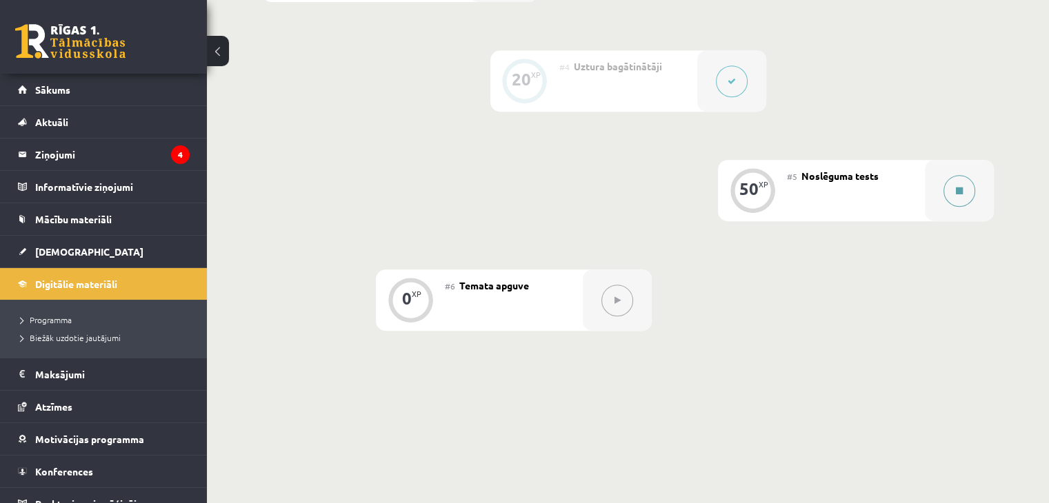
click at [925, 199] on div at bounding box center [959, 190] width 69 height 61
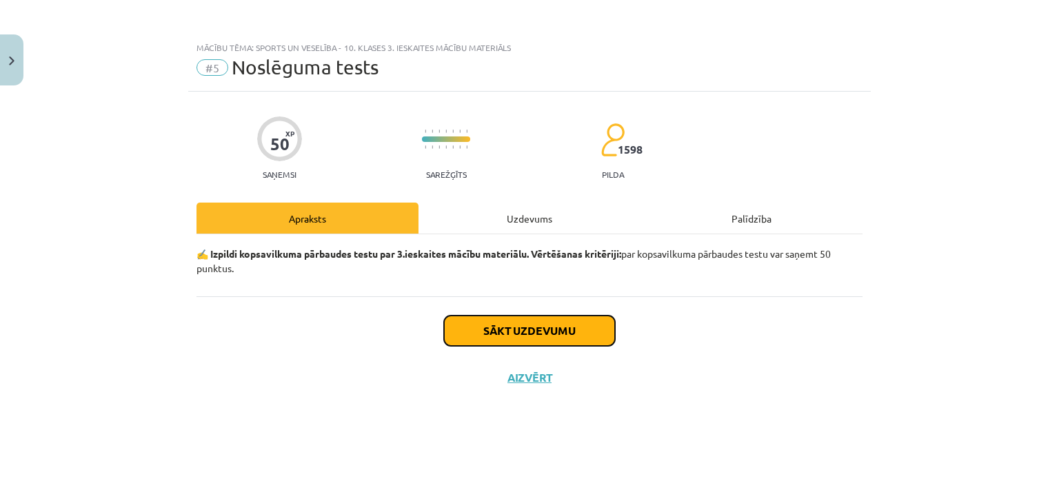
click at [501, 332] on button "Sākt uzdevumu" at bounding box center [529, 331] width 171 height 30
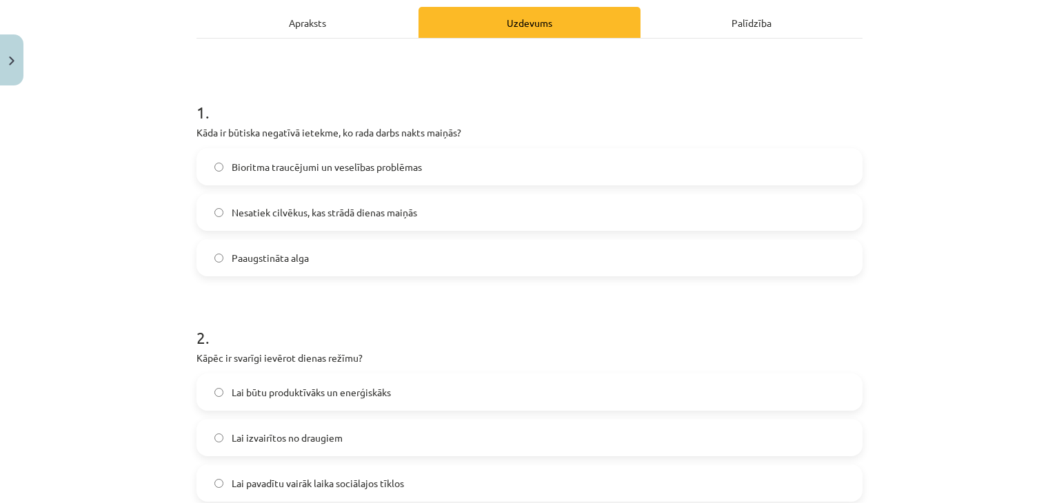
scroll to position [197, 0]
click at [328, 168] on span "Bioritma traucējumi un veselības problēmas" at bounding box center [327, 166] width 190 height 14
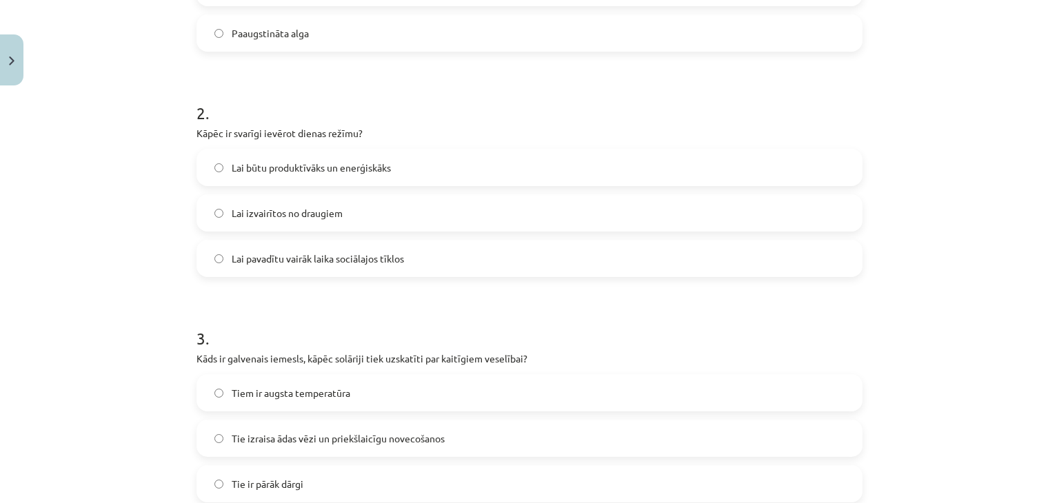
scroll to position [419, 0]
click at [243, 183] on label "Lai būtu produktīvāks un enerģiskāks" at bounding box center [529, 169] width 663 height 34
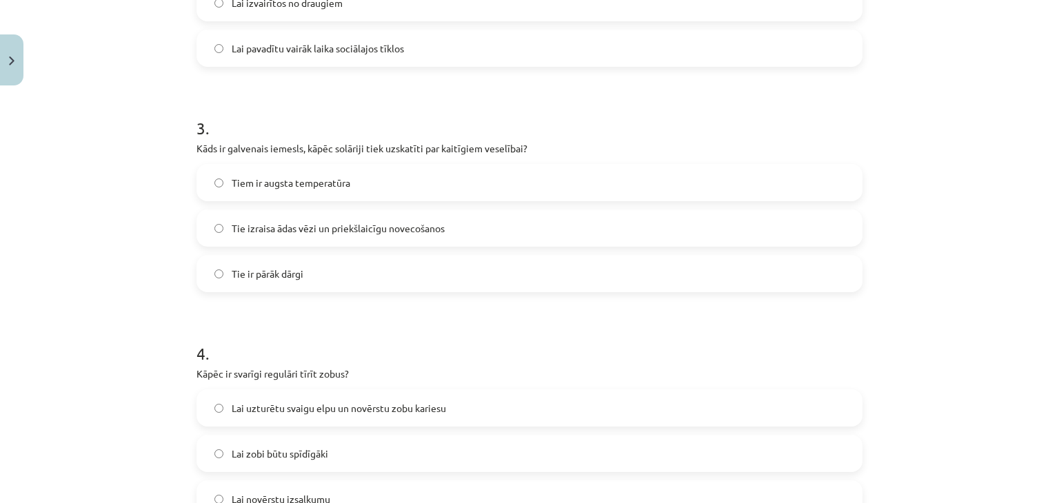
scroll to position [632, 0]
click at [274, 231] on span "Tie izraisa ādas vēzi un priekšlaicīgu novecošanos" at bounding box center [338, 228] width 213 height 14
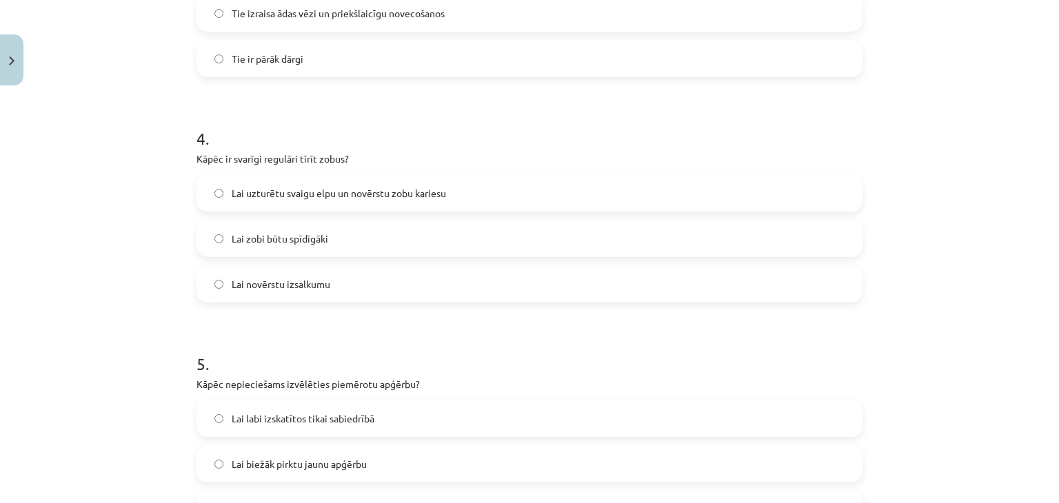
scroll to position [847, 0]
click at [287, 197] on span "Lai uzturētu svaigu elpu un novērstu zobu kariesu" at bounding box center [339, 192] width 214 height 14
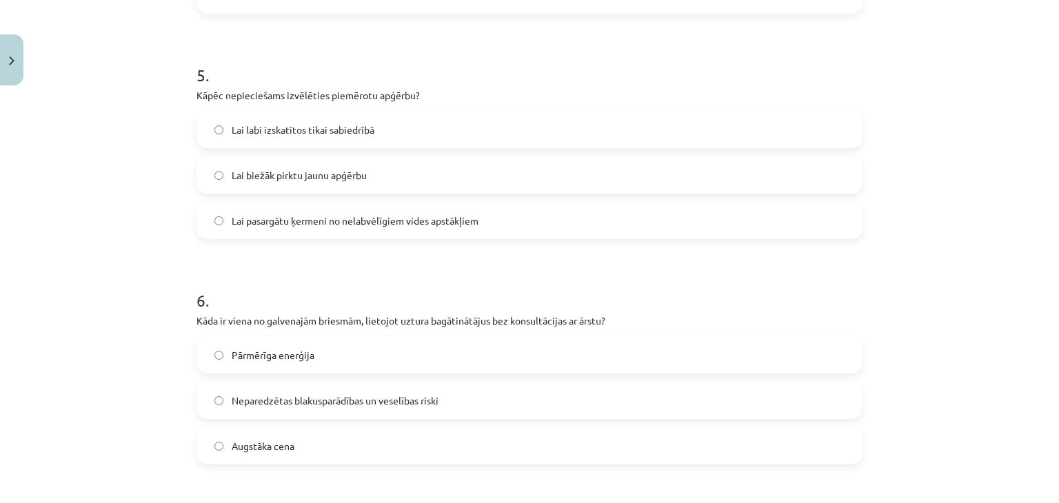
scroll to position [1135, 0]
click at [296, 224] on span "Lai pasargātu ķermeni no nelabvēlīgiem vides apstākļiem" at bounding box center [355, 221] width 247 height 14
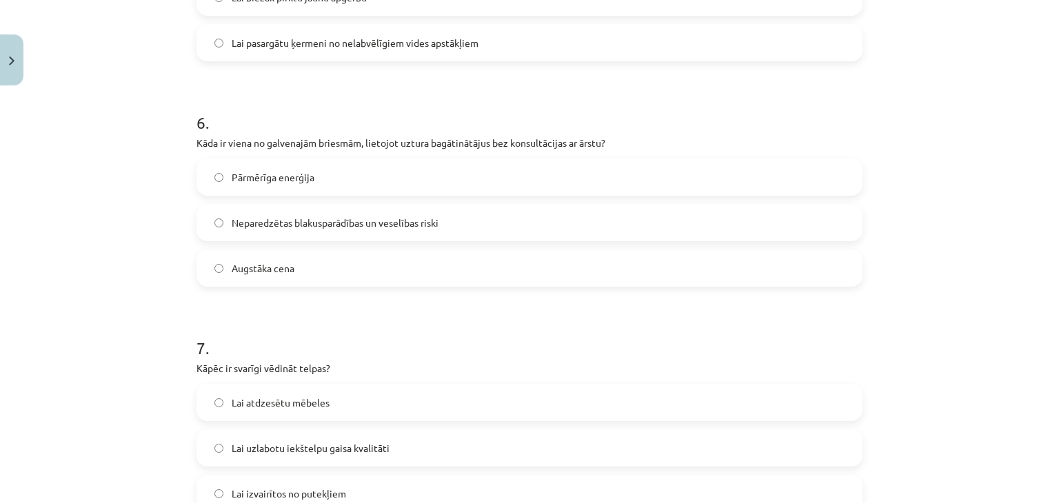
scroll to position [1324, 0]
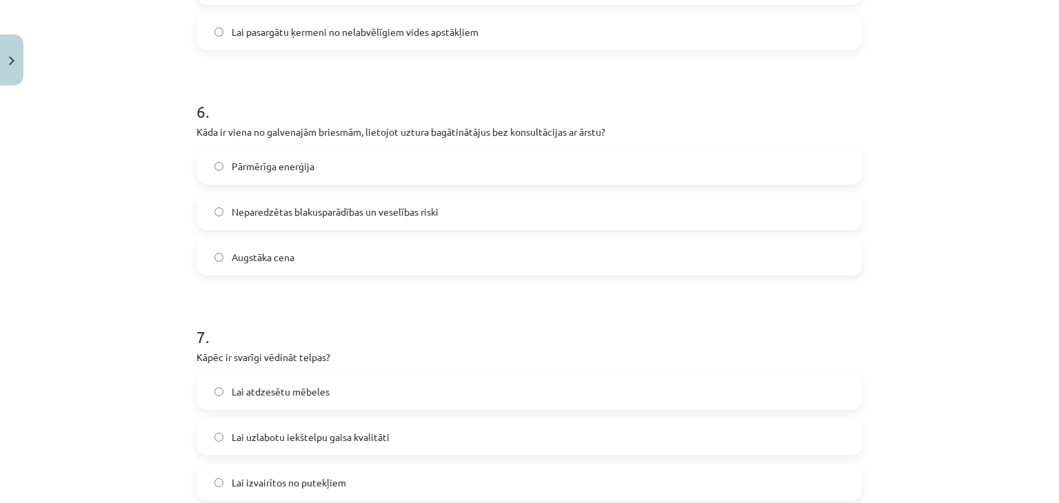
click at [259, 213] on span "Neparedzētas blakusparādības un veselības riski" at bounding box center [335, 212] width 207 height 14
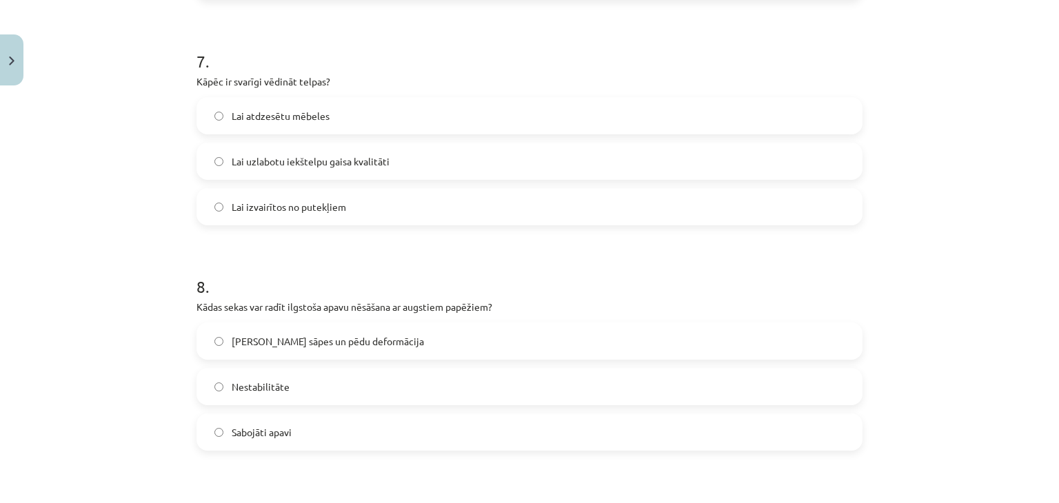
scroll to position [1601, 0]
click at [342, 160] on span "Lai uzlabotu iekštelpu gaisa kvalitāti" at bounding box center [311, 160] width 158 height 14
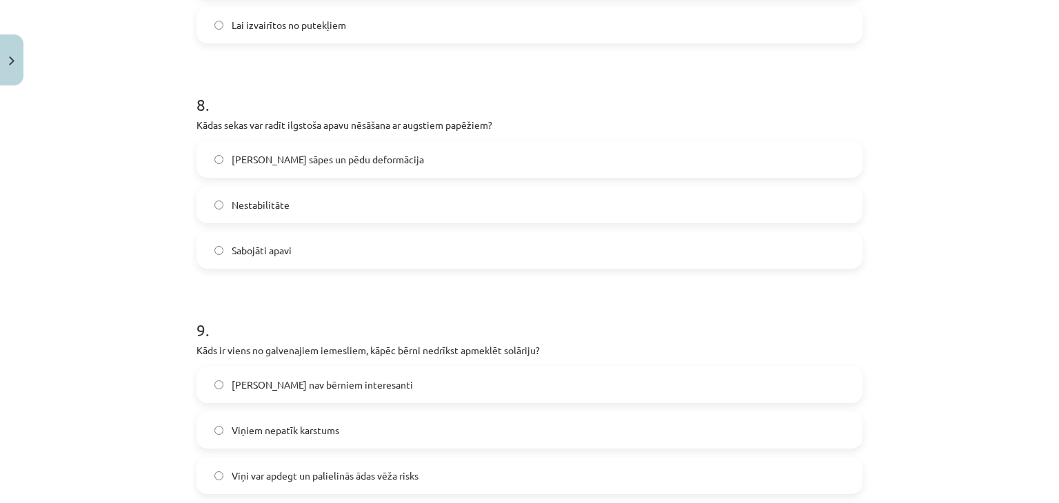
scroll to position [1783, 0]
click at [290, 153] on span "Muguras sāpes un pēdu deformācija" at bounding box center [328, 158] width 192 height 14
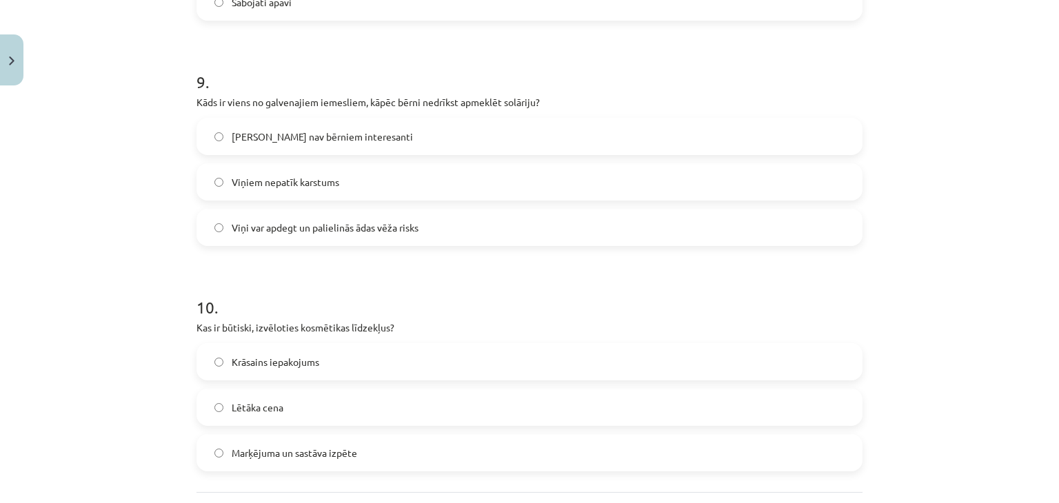
scroll to position [2053, 0]
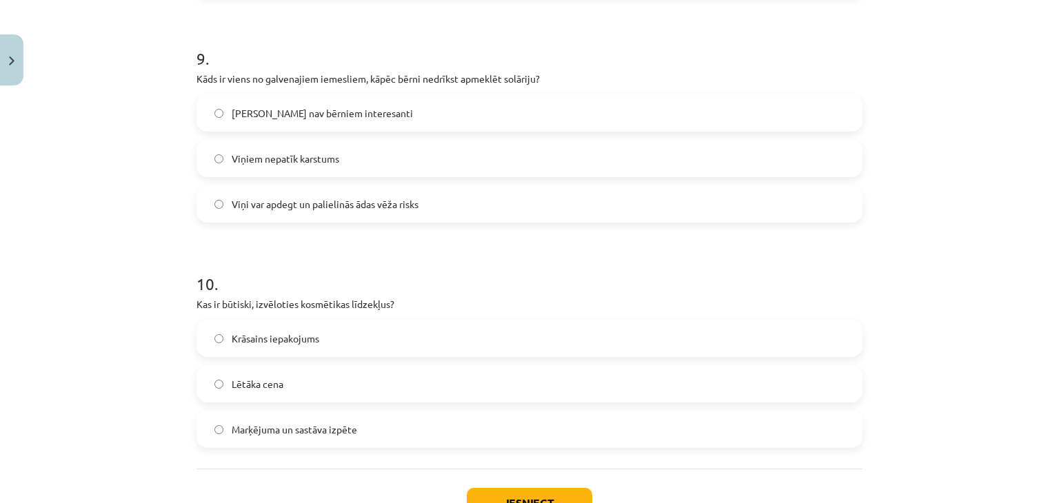
click at [282, 210] on label "Viņi var apdegt un palielinās ādas vēža risks" at bounding box center [529, 204] width 663 height 34
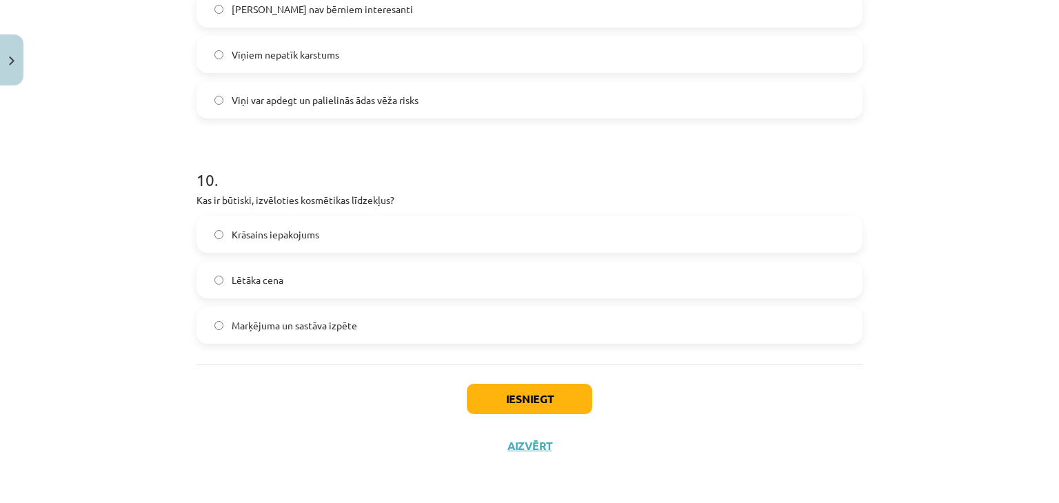
click at [439, 339] on label "Marķējuma un sastāva izpēte" at bounding box center [529, 325] width 663 height 34
click at [510, 392] on button "Iesniegt" at bounding box center [529, 399] width 125 height 30
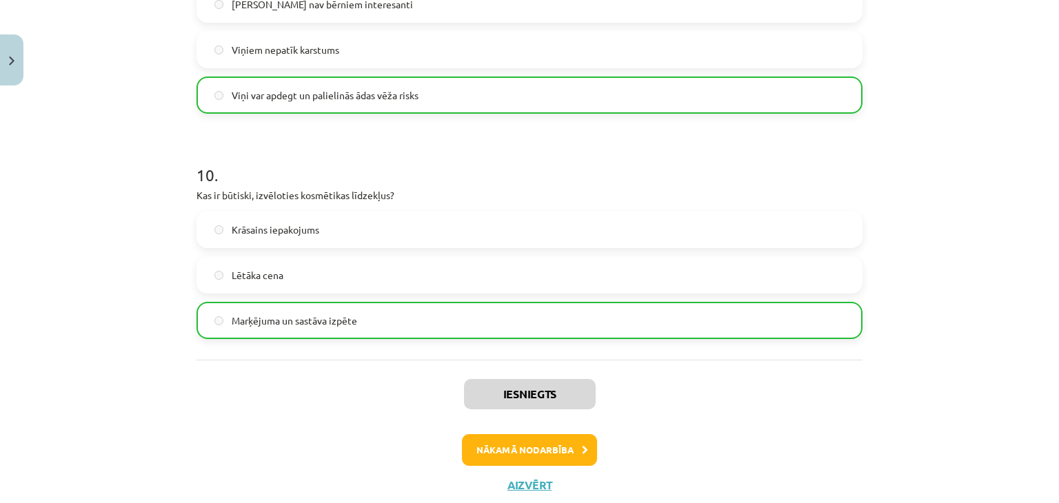
scroll to position [2201, 0]
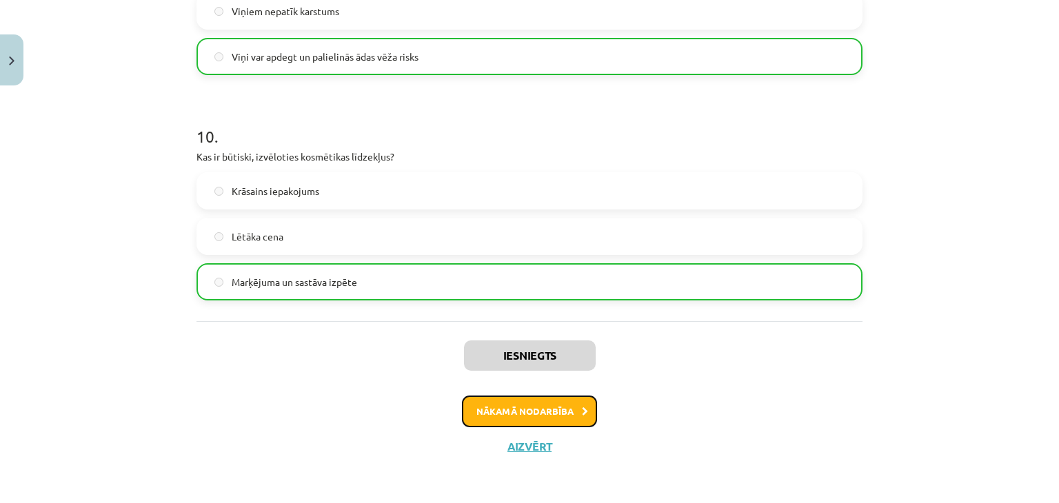
click at [501, 416] on button "Nākamā nodarbība" at bounding box center [529, 412] width 135 height 32
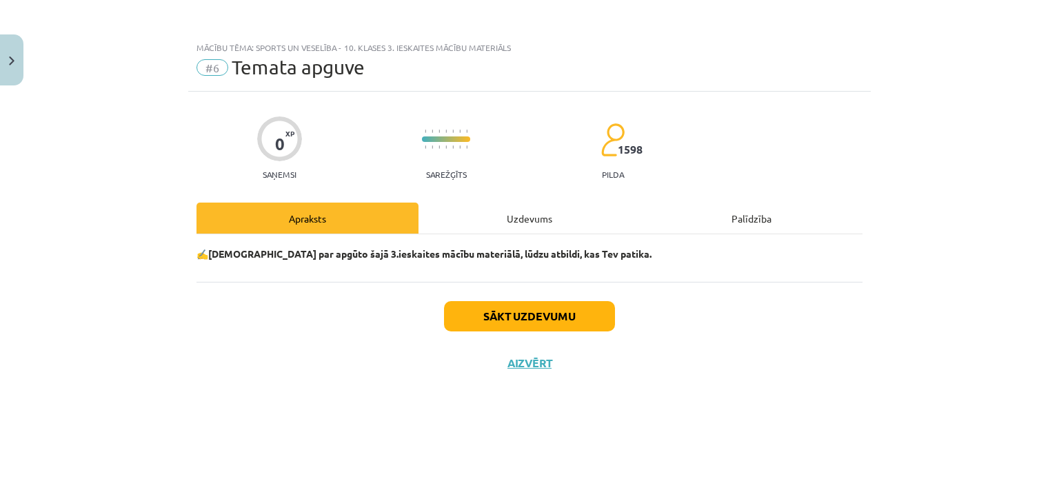
scroll to position [0, 0]
click at [551, 314] on button "Sākt uzdevumu" at bounding box center [529, 316] width 171 height 30
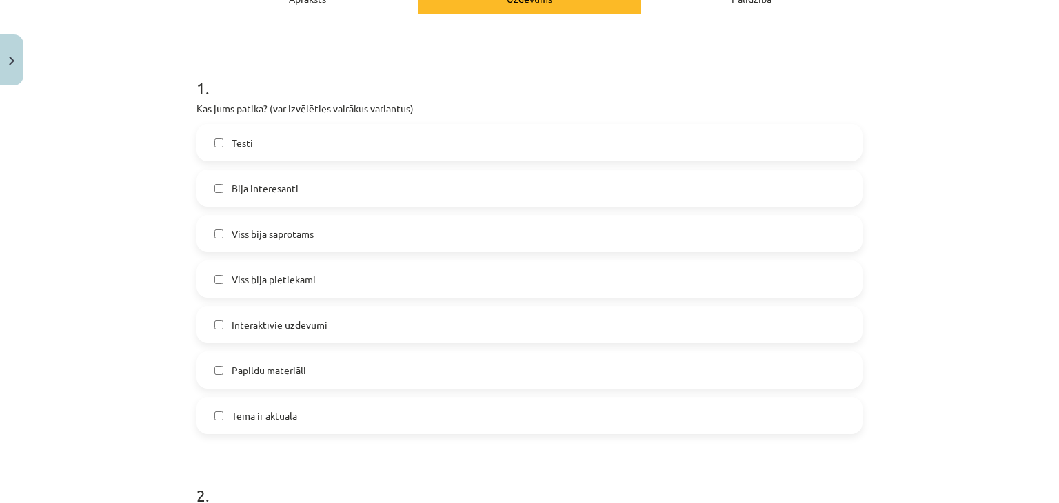
scroll to position [219, 0]
click at [218, 423] on label "Tēma ir aktuāla" at bounding box center [529, 416] width 663 height 34
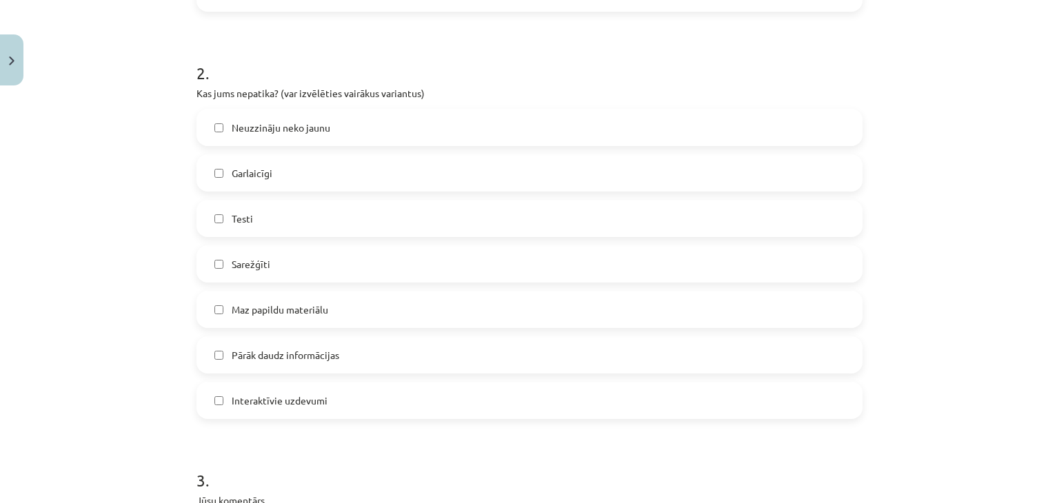
scroll to position [653, 0]
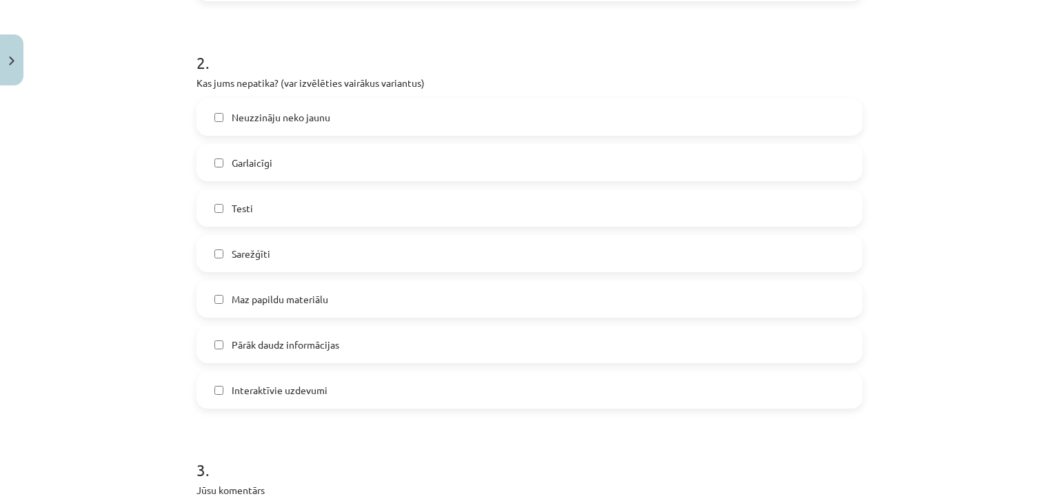
click at [358, 119] on label "Neuzzināju neko jaunu" at bounding box center [529, 117] width 663 height 34
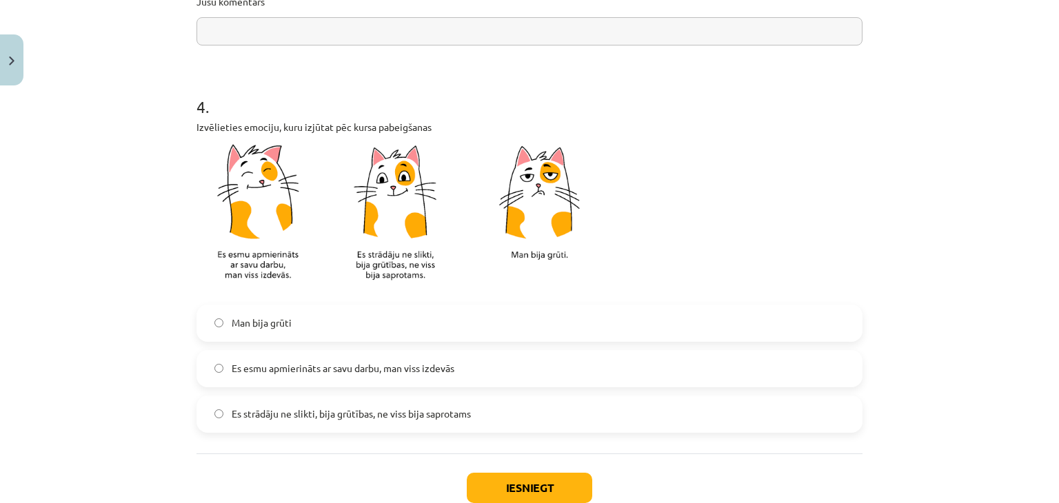
scroll to position [1141, 0]
click at [289, 376] on span "Es esmu apmierināts ar savu darbu, man viss izdevās" at bounding box center [343, 369] width 223 height 14
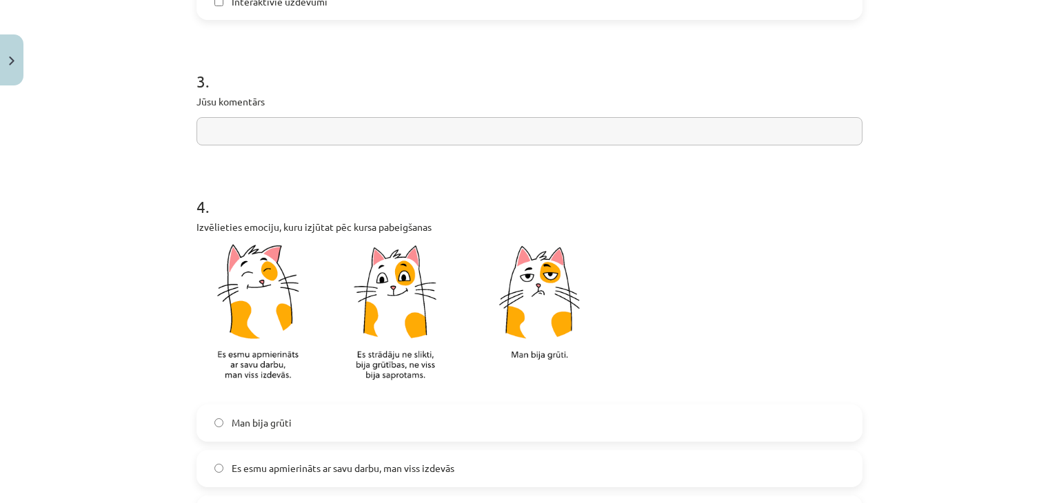
scroll to position [1012, 0]
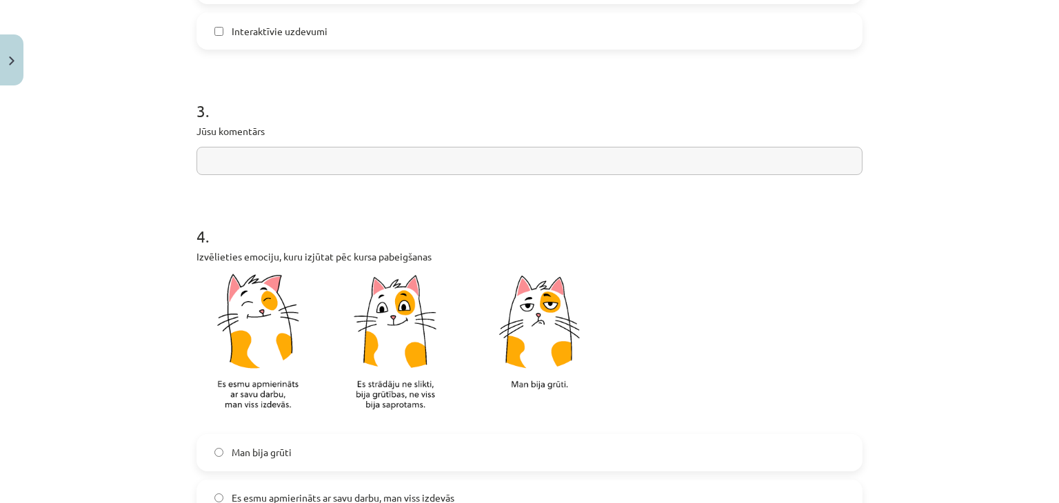
click at [313, 165] on input "text" at bounding box center [530, 161] width 666 height 28
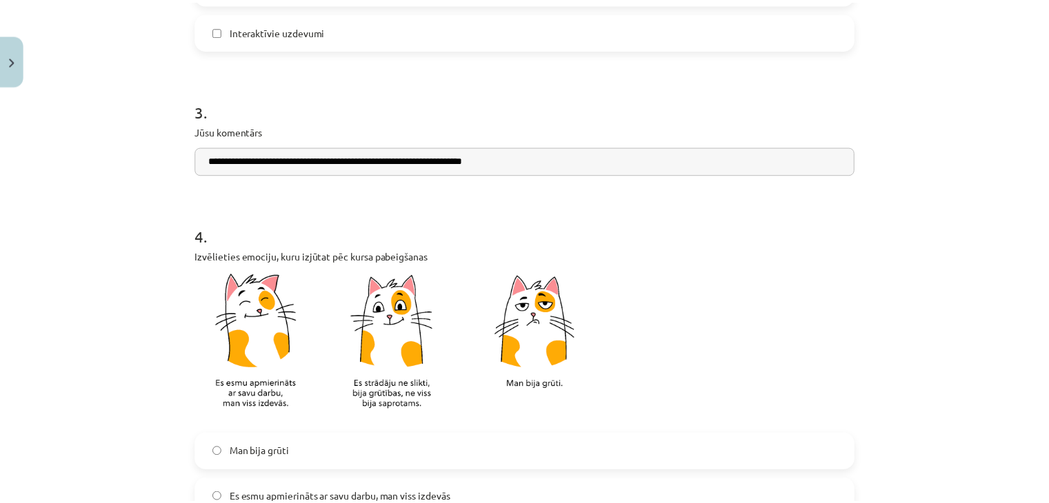
scroll to position [1231, 0]
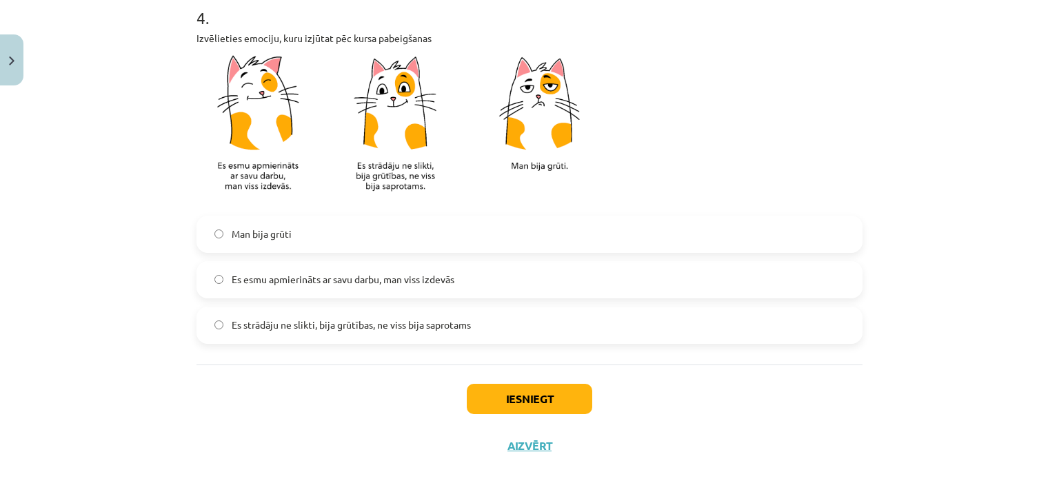
type input "**********"
click at [561, 402] on button "Iesniegt" at bounding box center [529, 399] width 125 height 30
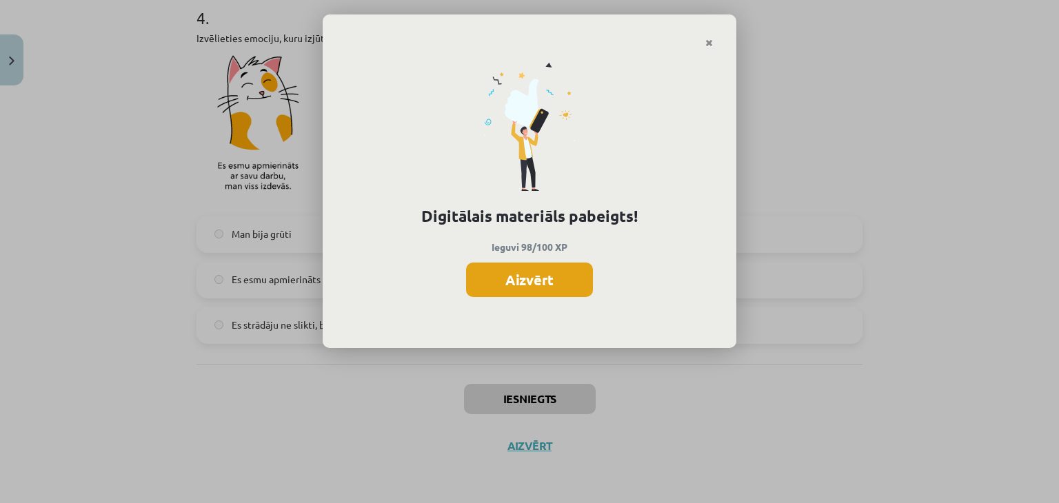
click at [545, 287] on button "Aizvērt" at bounding box center [529, 280] width 127 height 34
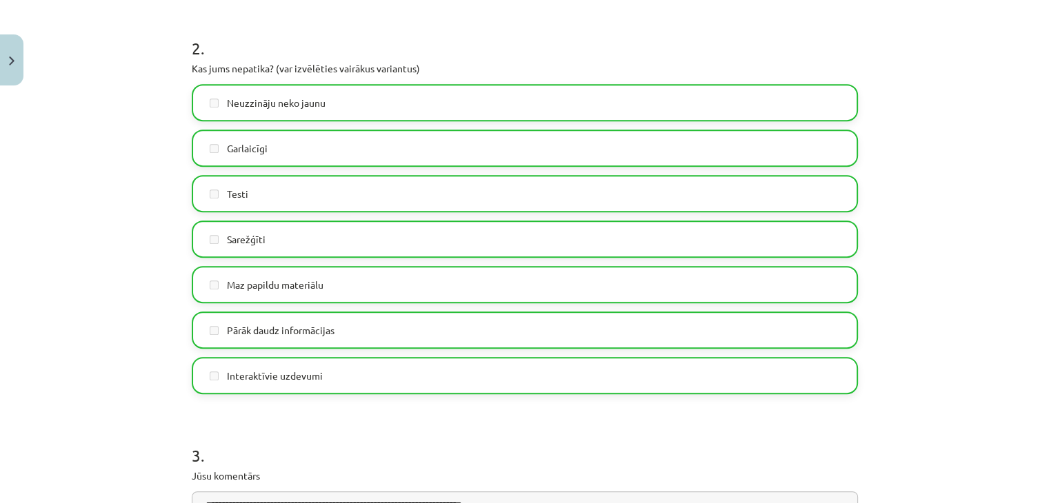
scroll to position [0, 0]
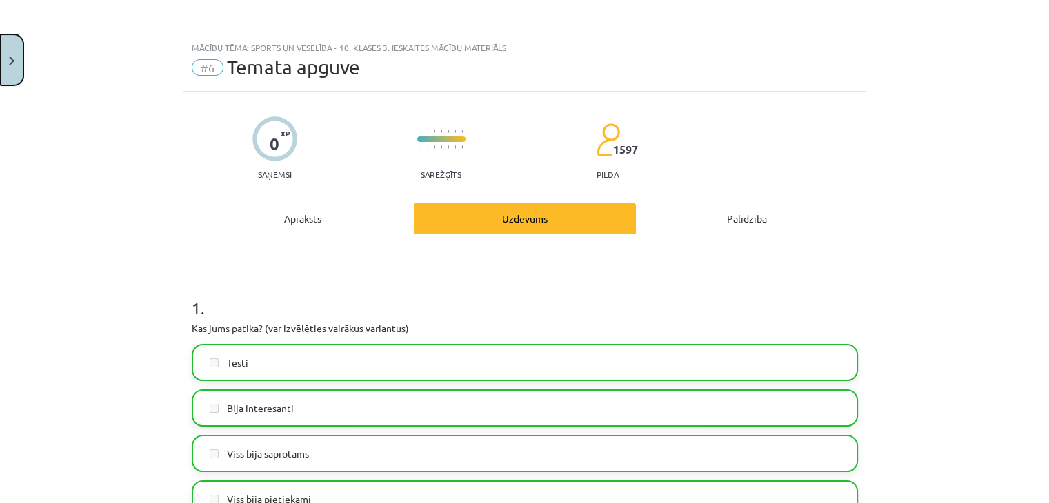
click at [6, 54] on button "Close" at bounding box center [11, 59] width 23 height 51
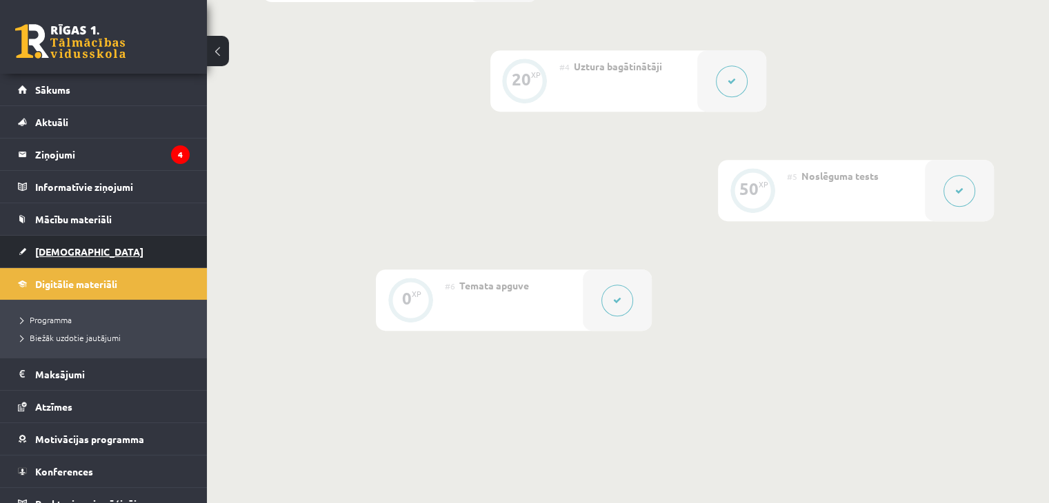
click at [103, 253] on link "[DEMOGRAPHIC_DATA]" at bounding box center [104, 252] width 172 height 32
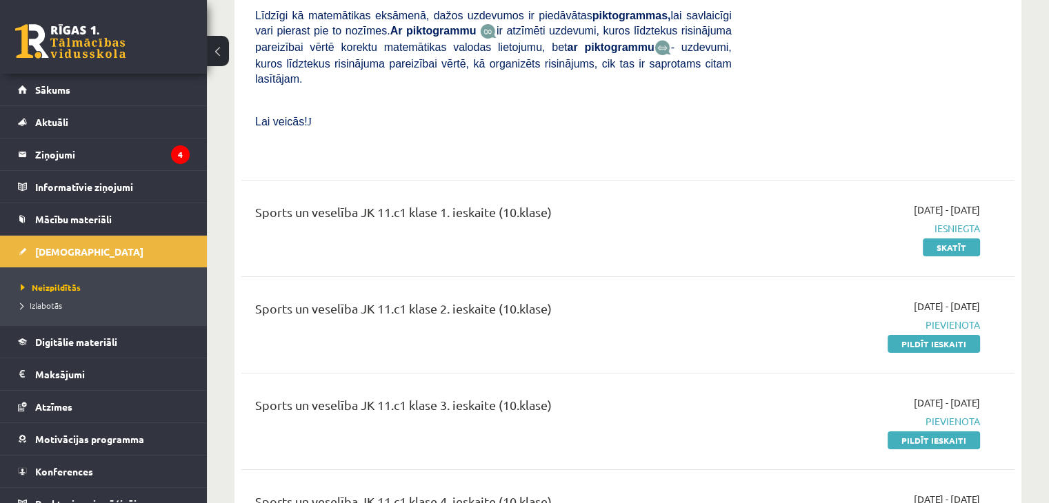
scroll to position [5235, 0]
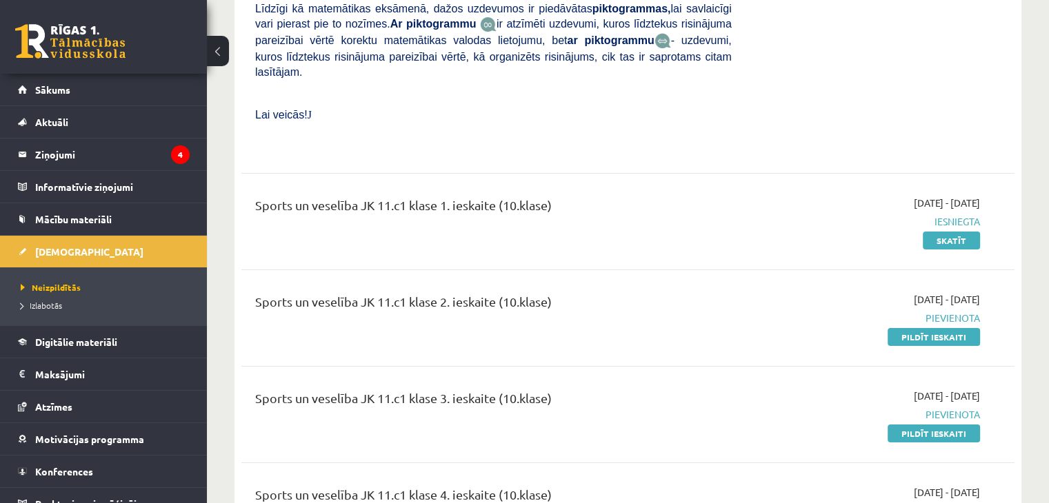
drag, startPoint x: 918, startPoint y: 356, endPoint x: 656, endPoint y: 69, distance: 389.0
click at [918, 425] on link "Pildīt ieskaiti" at bounding box center [933, 434] width 92 height 18
